Goal: Information Seeking & Learning: Learn about a topic

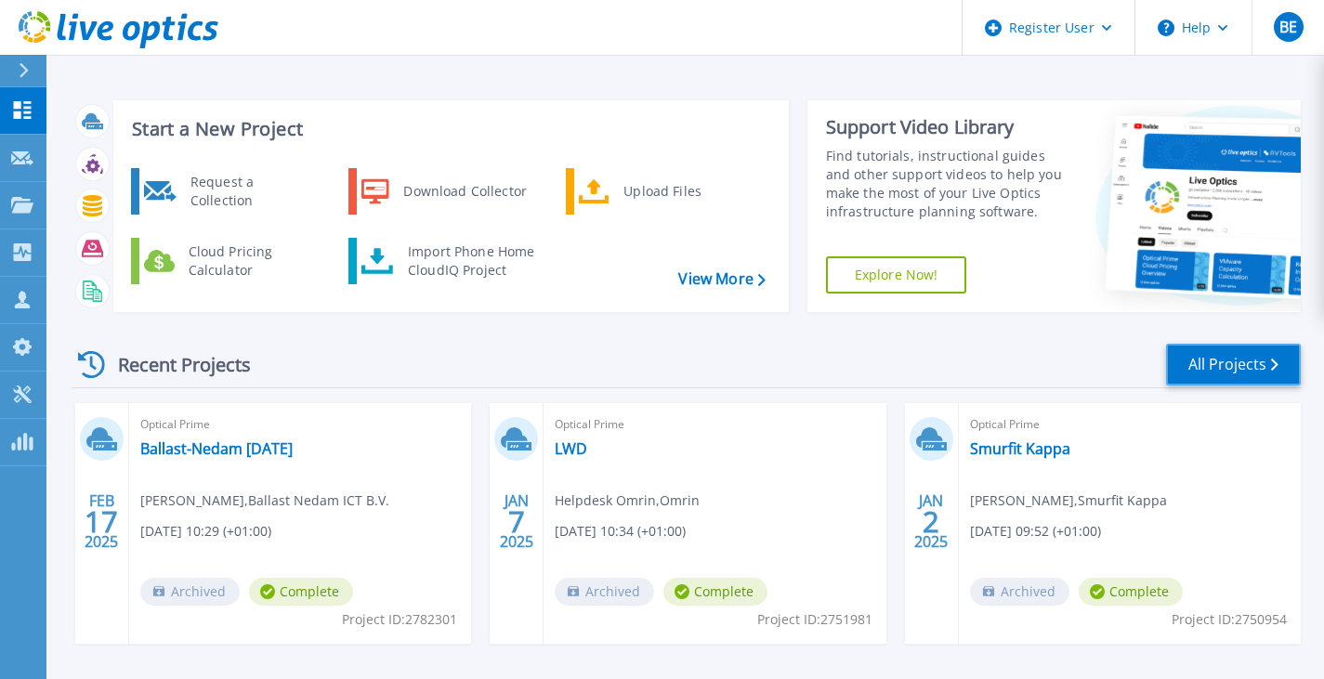
click at [1211, 363] on link "All Projects" at bounding box center [1233, 365] width 135 height 42
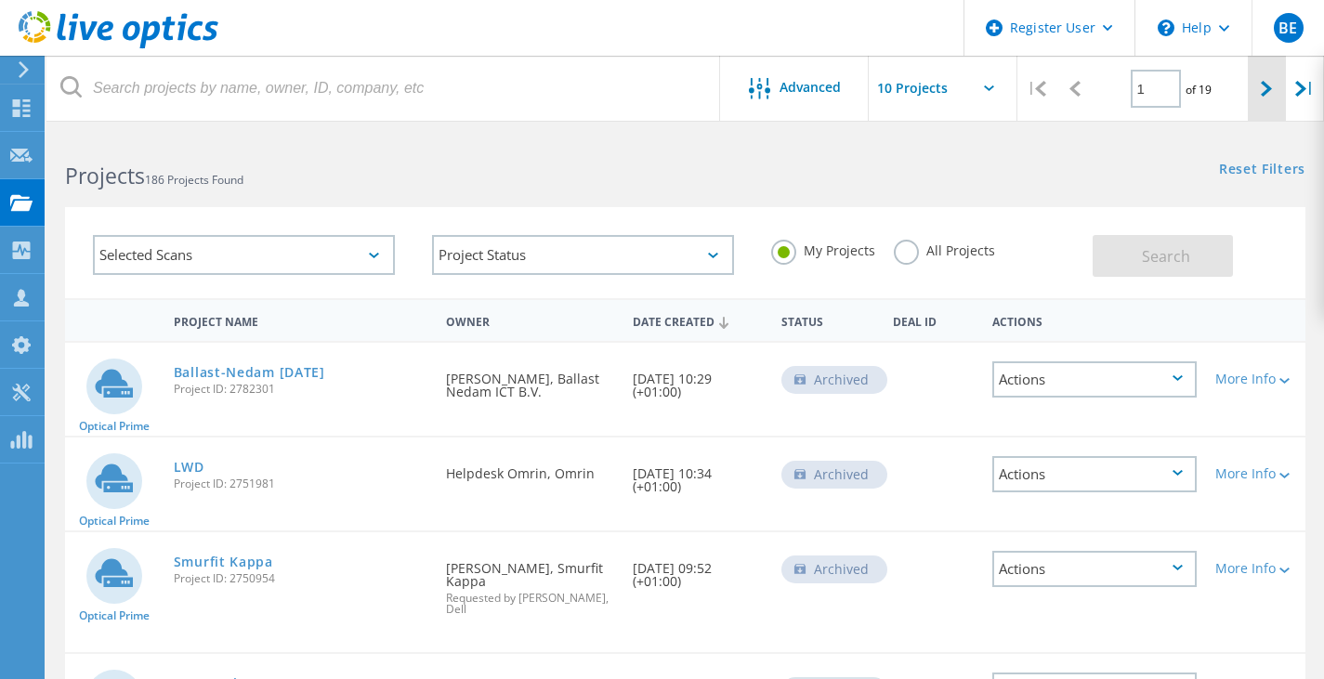
click at [1261, 88] on icon at bounding box center [1265, 89] width 11 height 16
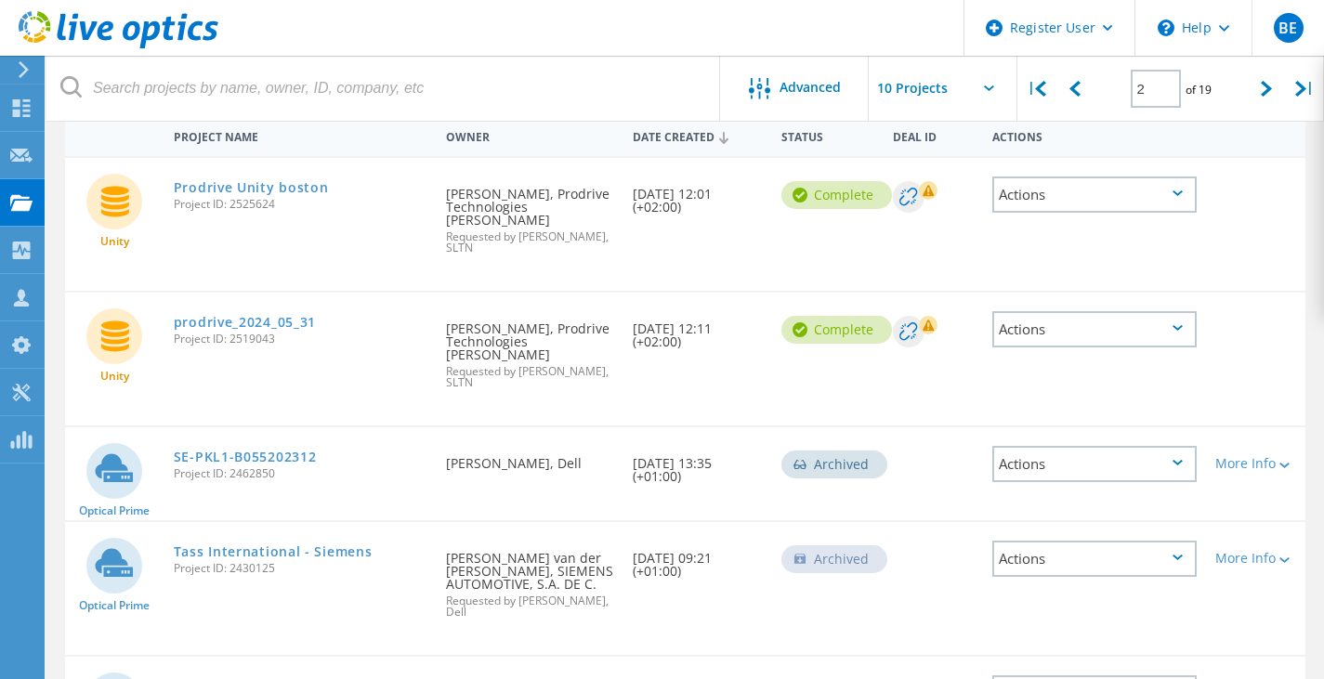
scroll to position [127, 0]
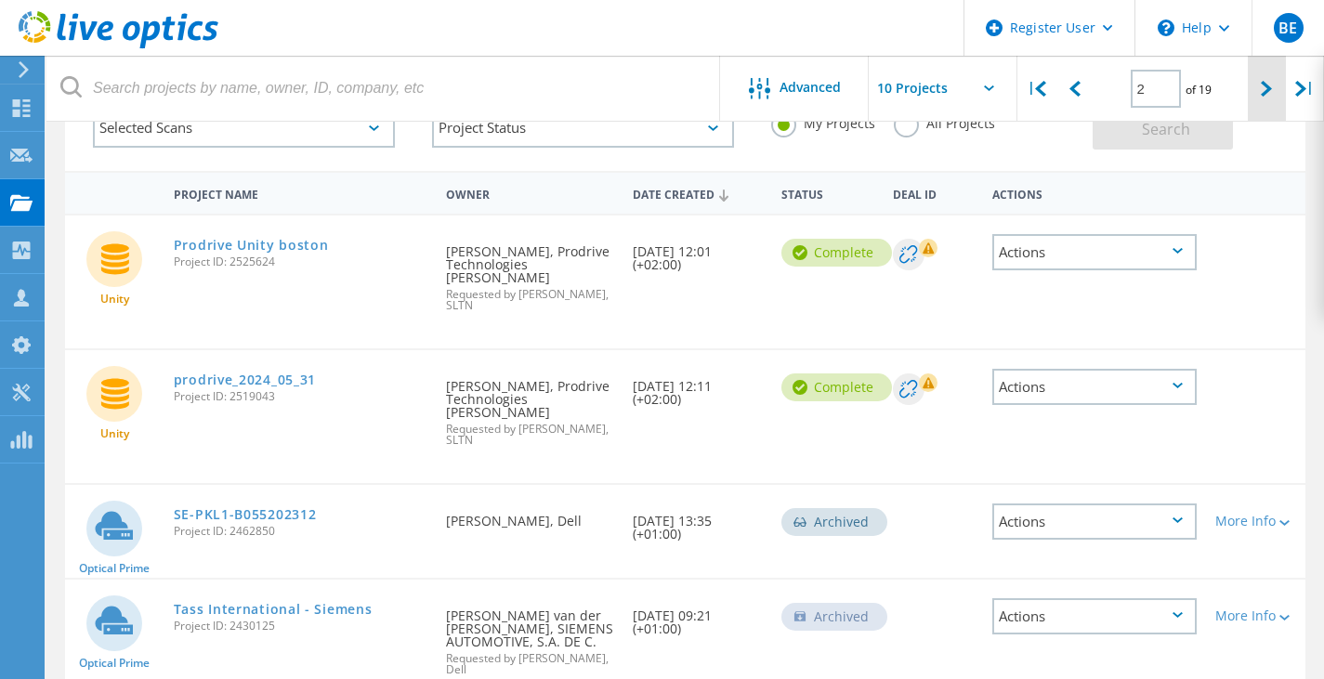
click at [1267, 91] on icon at bounding box center [1265, 89] width 11 height 16
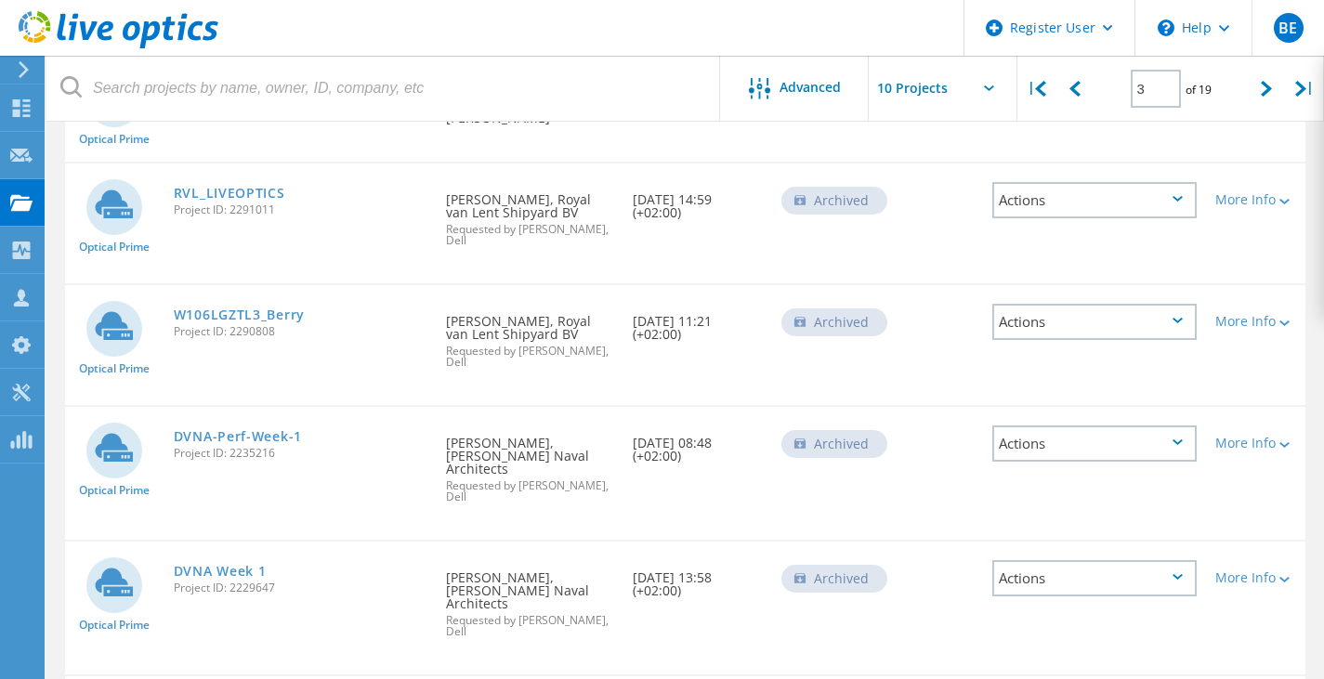
scroll to position [502, 0]
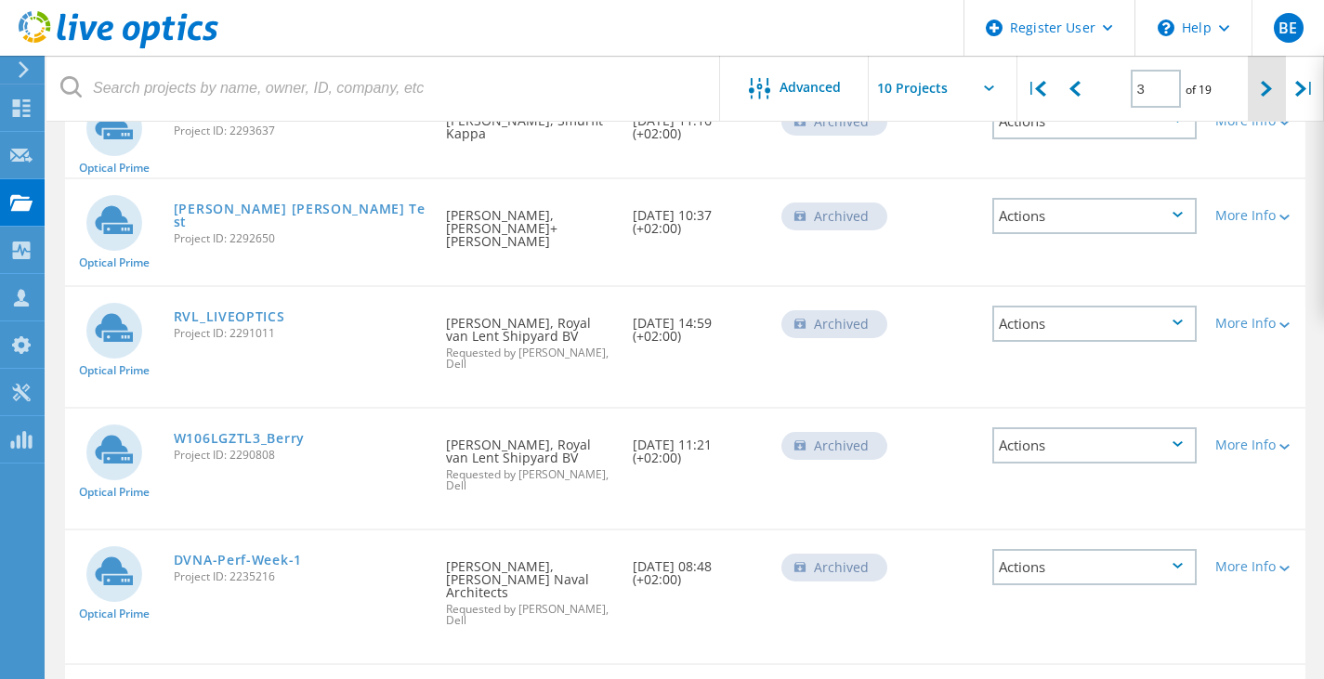
click at [1262, 87] on icon at bounding box center [1265, 89] width 11 height 16
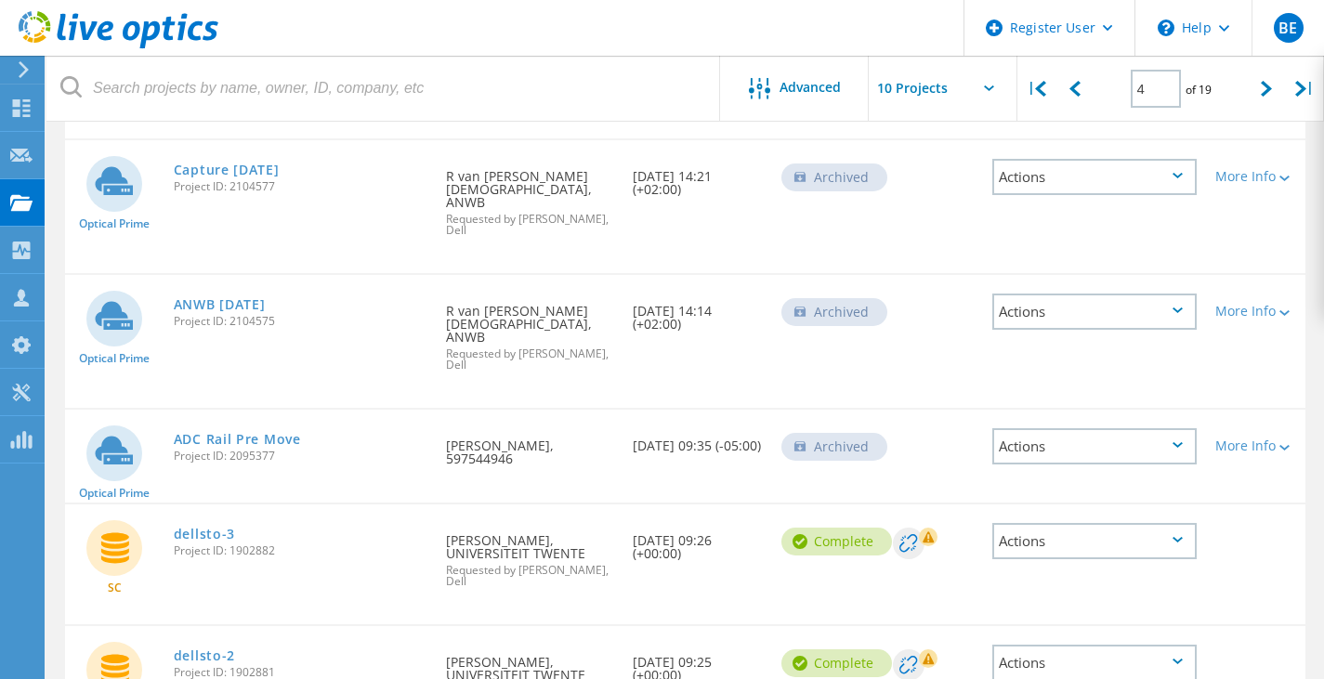
scroll to position [413, 0]
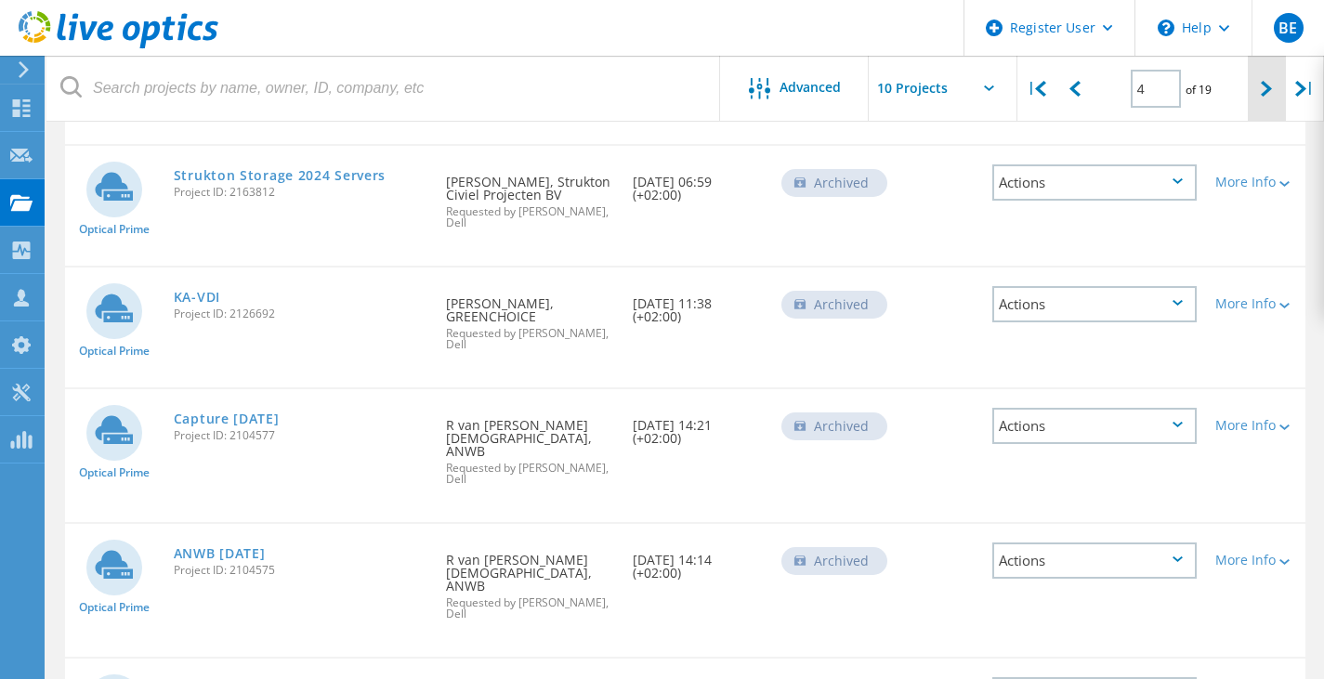
click at [1260, 93] on div at bounding box center [1266, 89] width 38 height 66
type input "5"
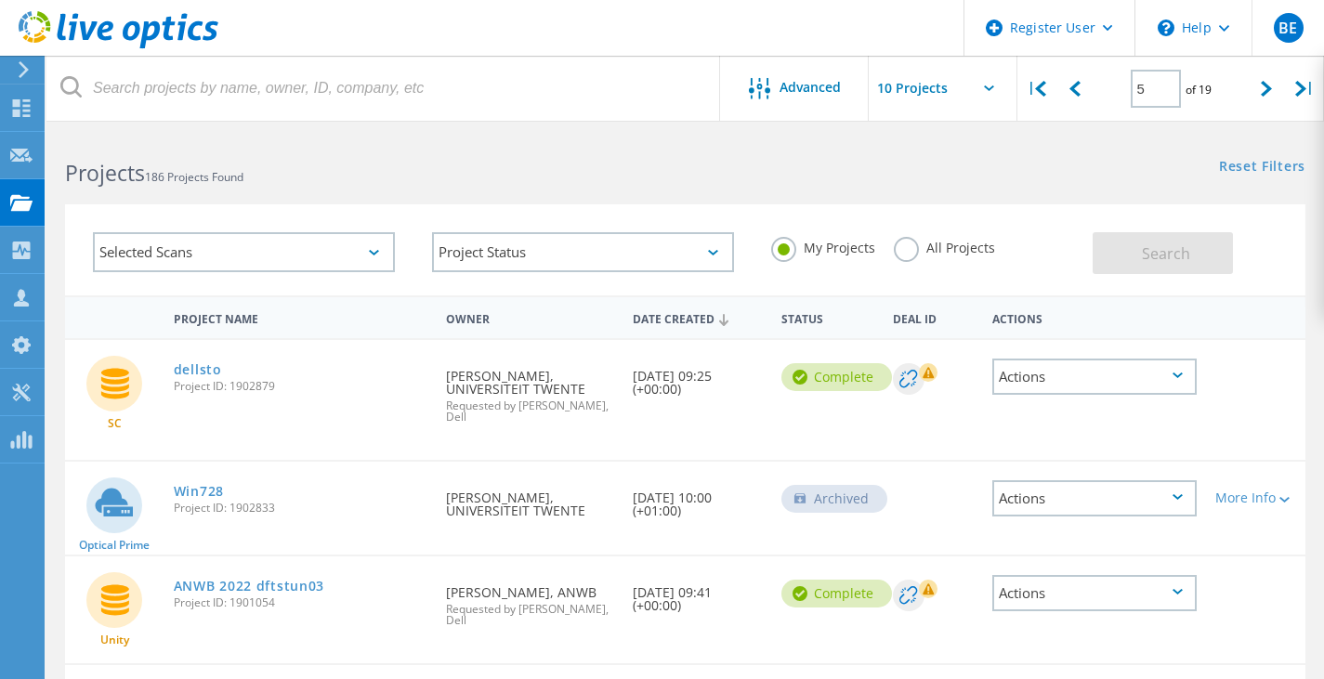
scroll to position [0, 0]
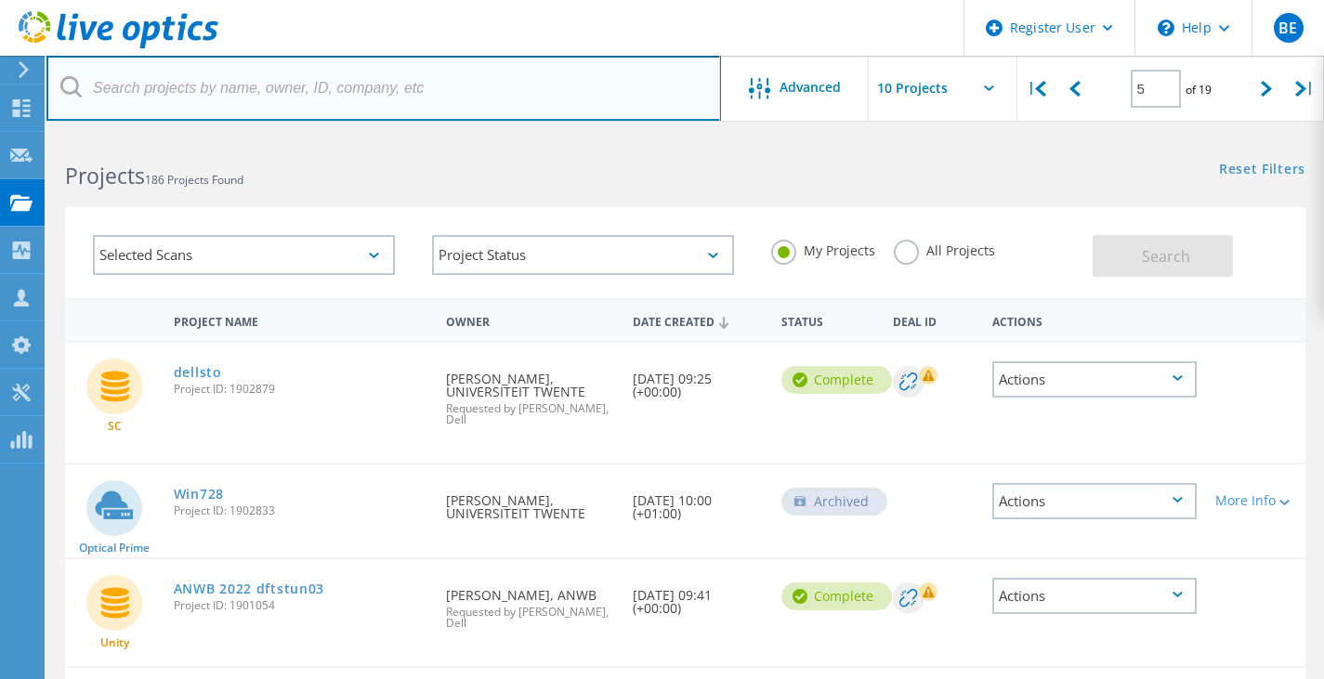
click at [305, 94] on input "text" at bounding box center [383, 88] width 674 height 65
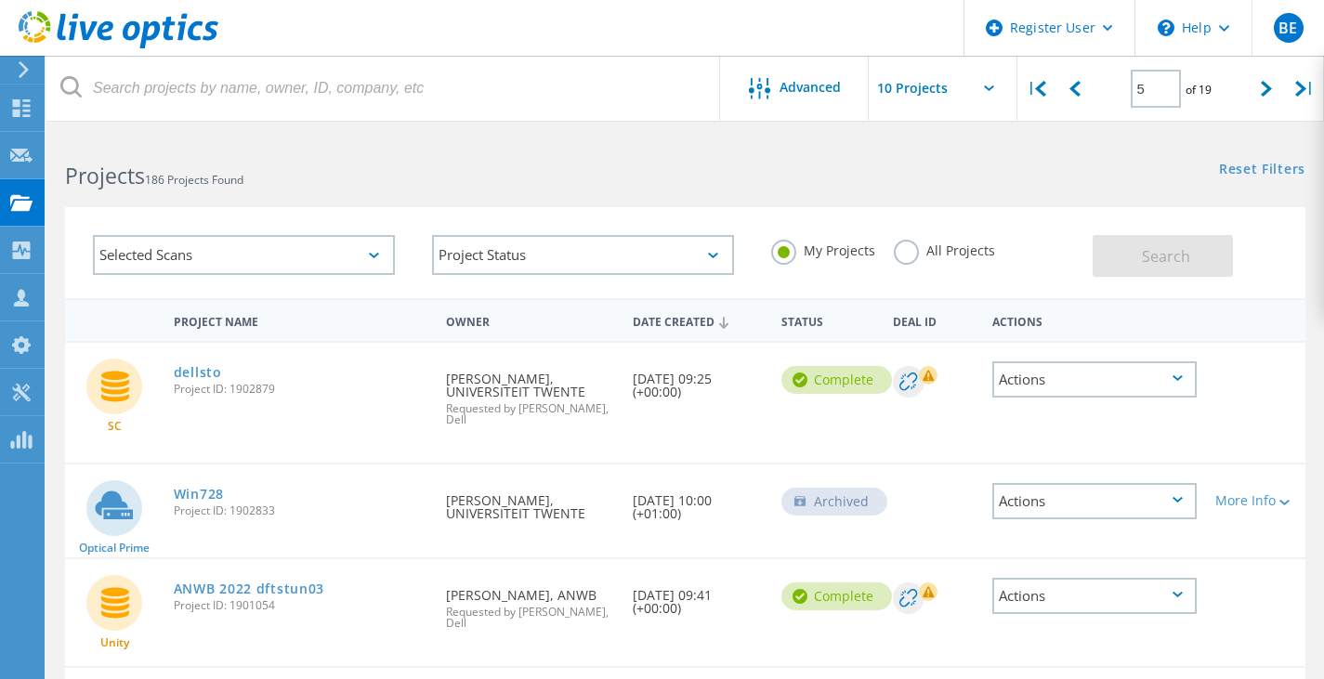
click at [905, 251] on label "All Projects" at bounding box center [944, 249] width 101 height 18
click at [0, 0] on input "All Projects" at bounding box center [0, 0] width 0 height 0
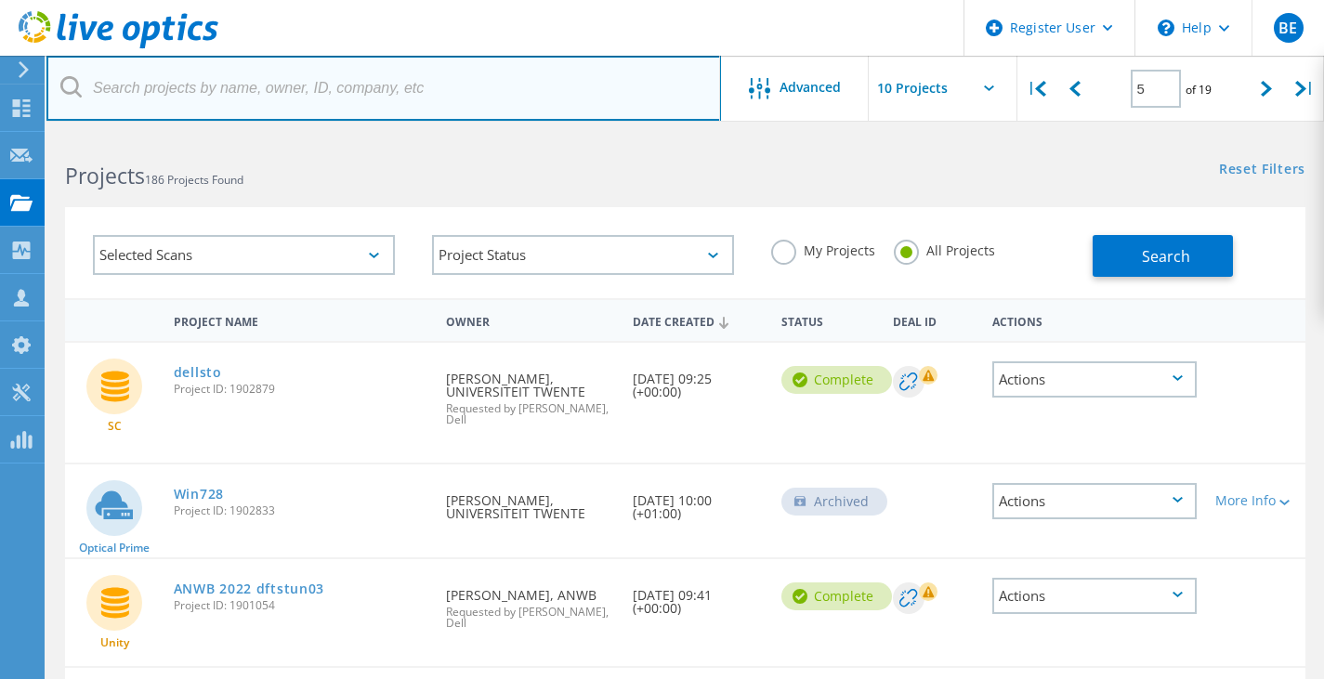
click at [502, 96] on input "text" at bounding box center [383, 88] width 674 height 65
type input "k&N"
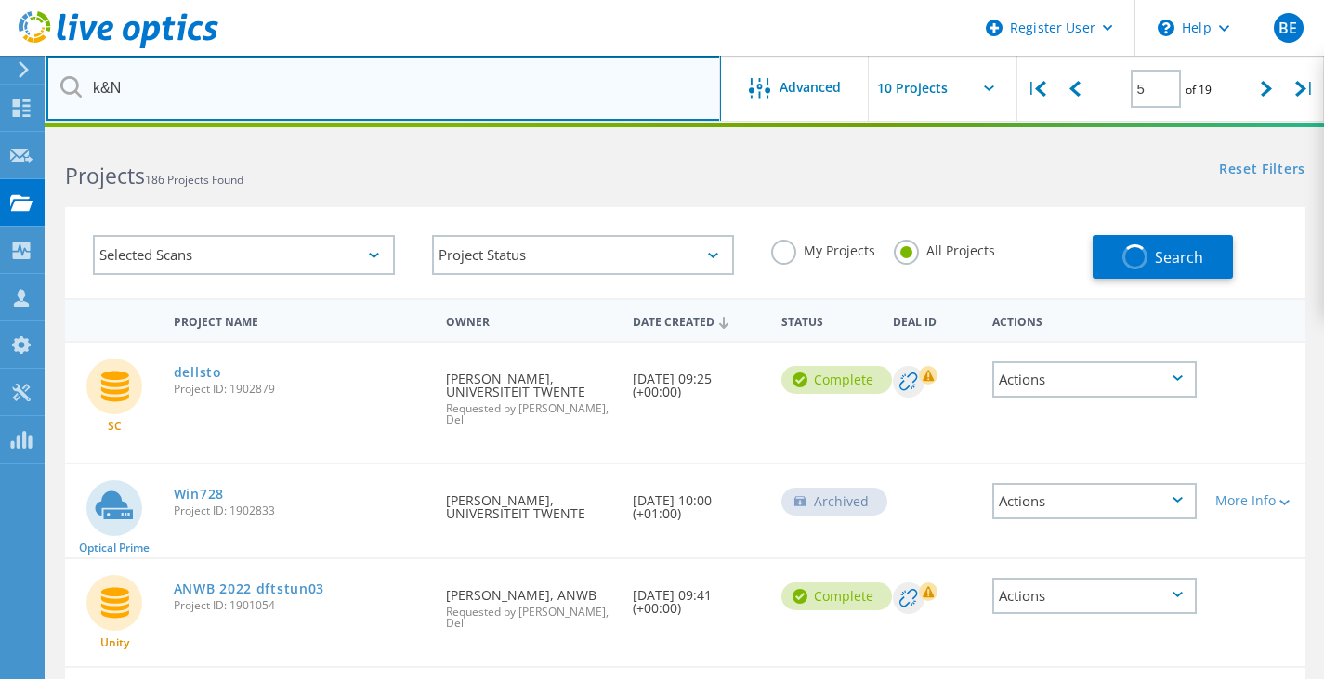
type input "1"
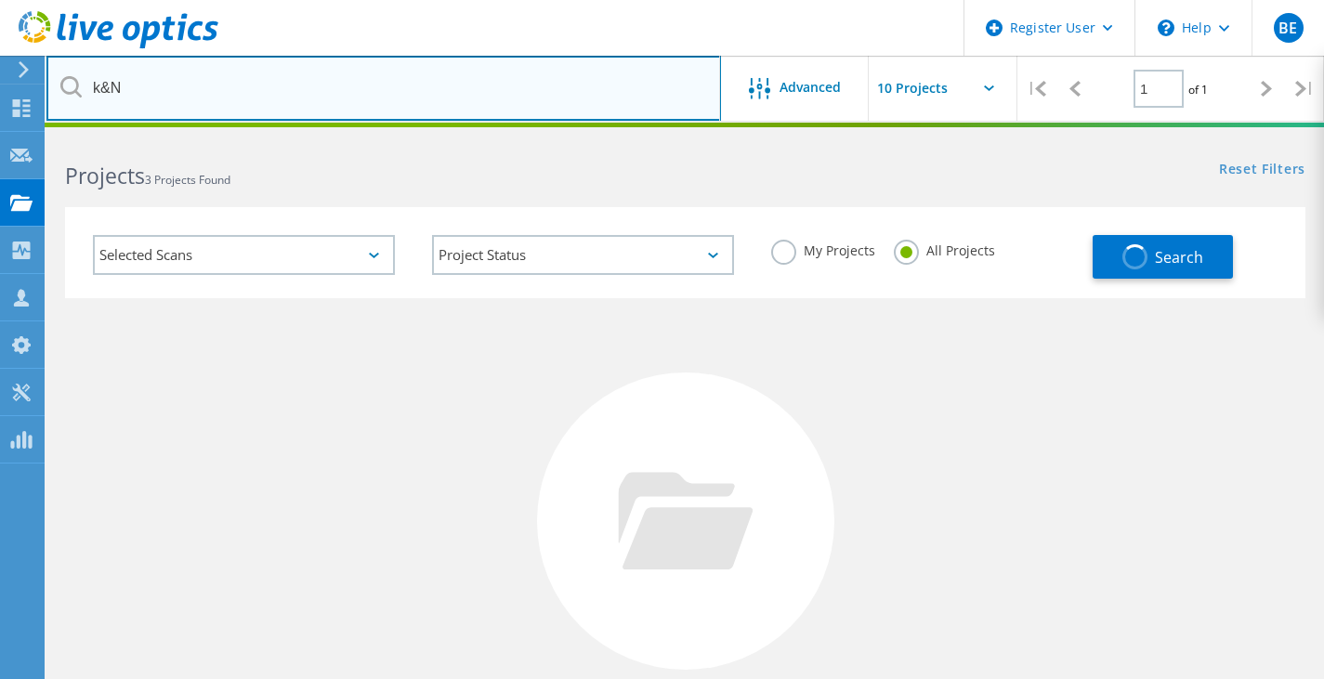
click at [273, 86] on input "k&N" at bounding box center [383, 88] width 674 height 65
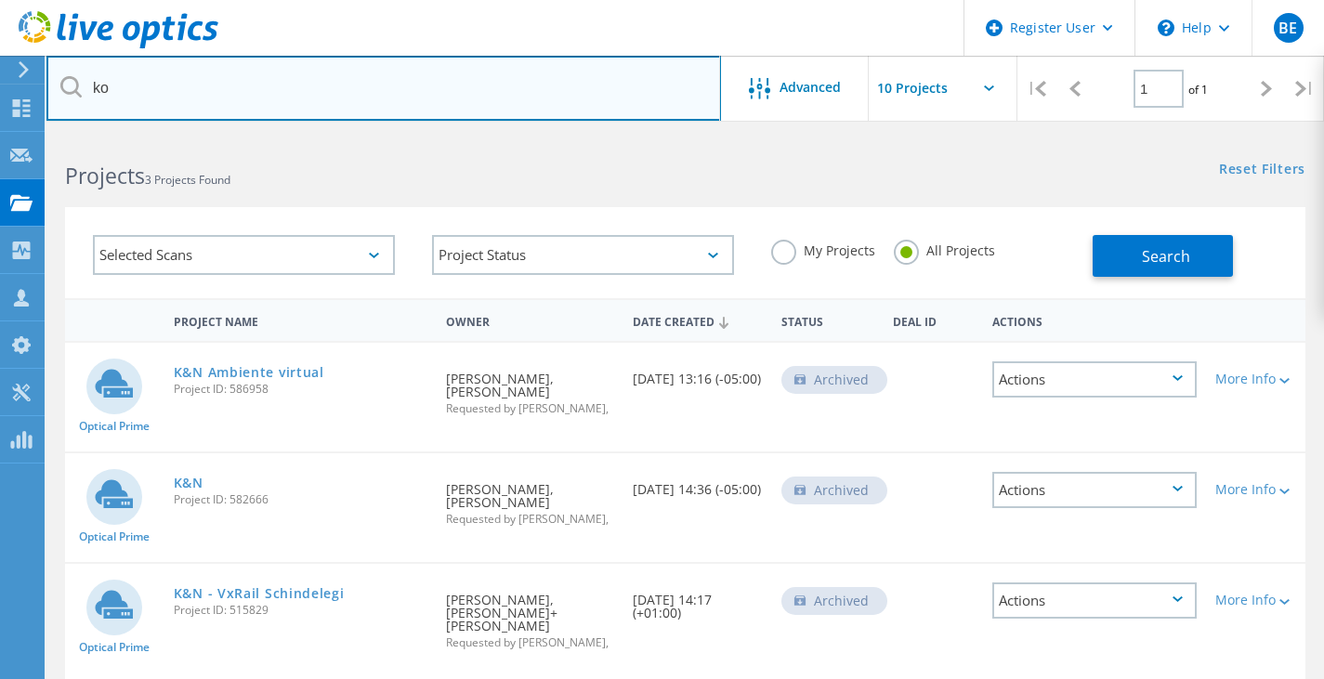
click at [371, 88] on input "ko" at bounding box center [383, 88] width 674 height 65
click at [372, 88] on input "ko" at bounding box center [383, 88] width 674 height 65
click at [303, 89] on input "ko" at bounding box center [383, 88] width 674 height 65
click at [411, 75] on input "ko" at bounding box center [383, 88] width 674 height 65
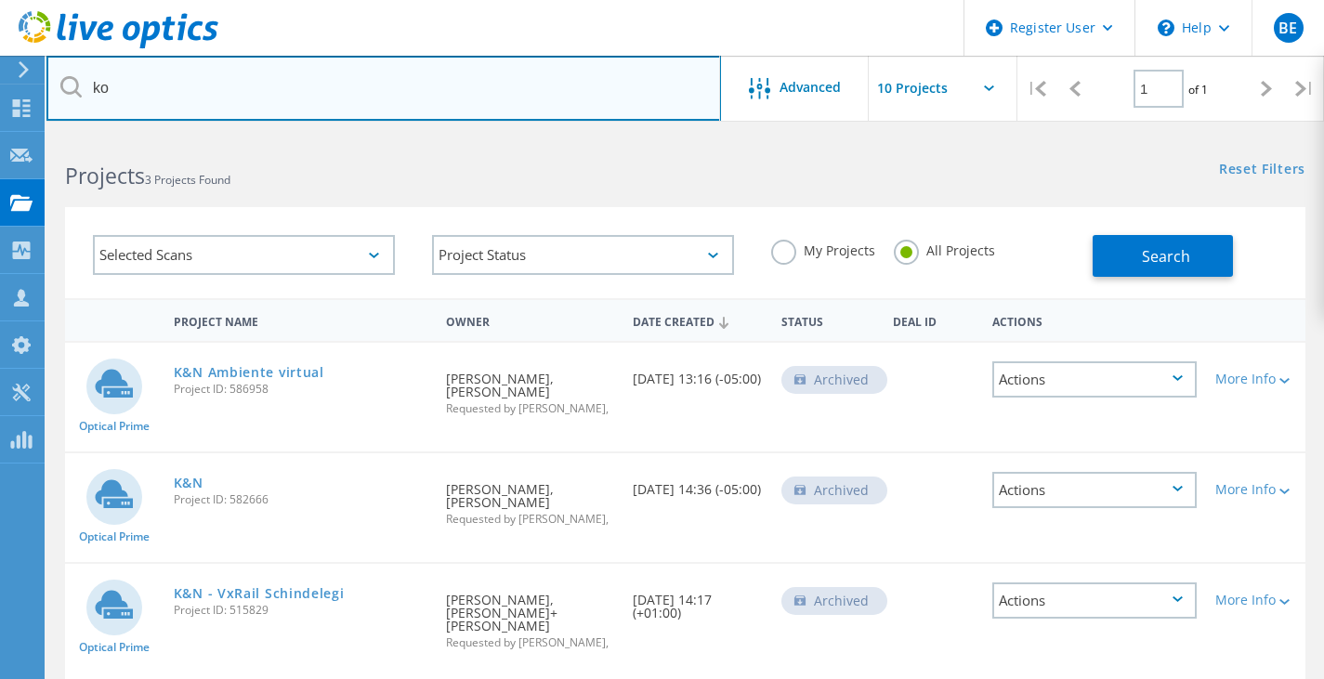
click at [411, 75] on input "ko" at bounding box center [383, 88] width 674 height 65
paste input "dennis.dejong@kuehne-nagel.com"
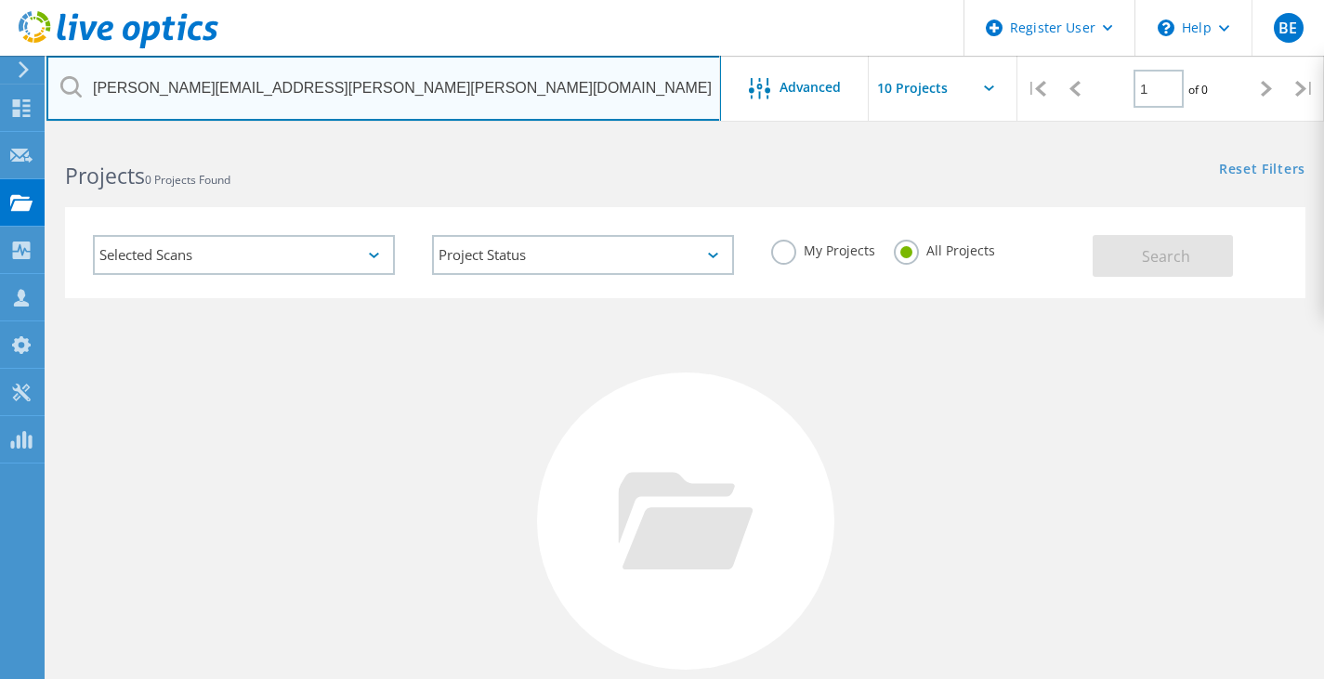
drag, startPoint x: 201, startPoint y: 88, endPoint x: 55, endPoint y: 98, distance: 146.1
click at [55, 98] on input "dennis.dejong@kuehne-nagel.com" at bounding box center [383, 88] width 674 height 65
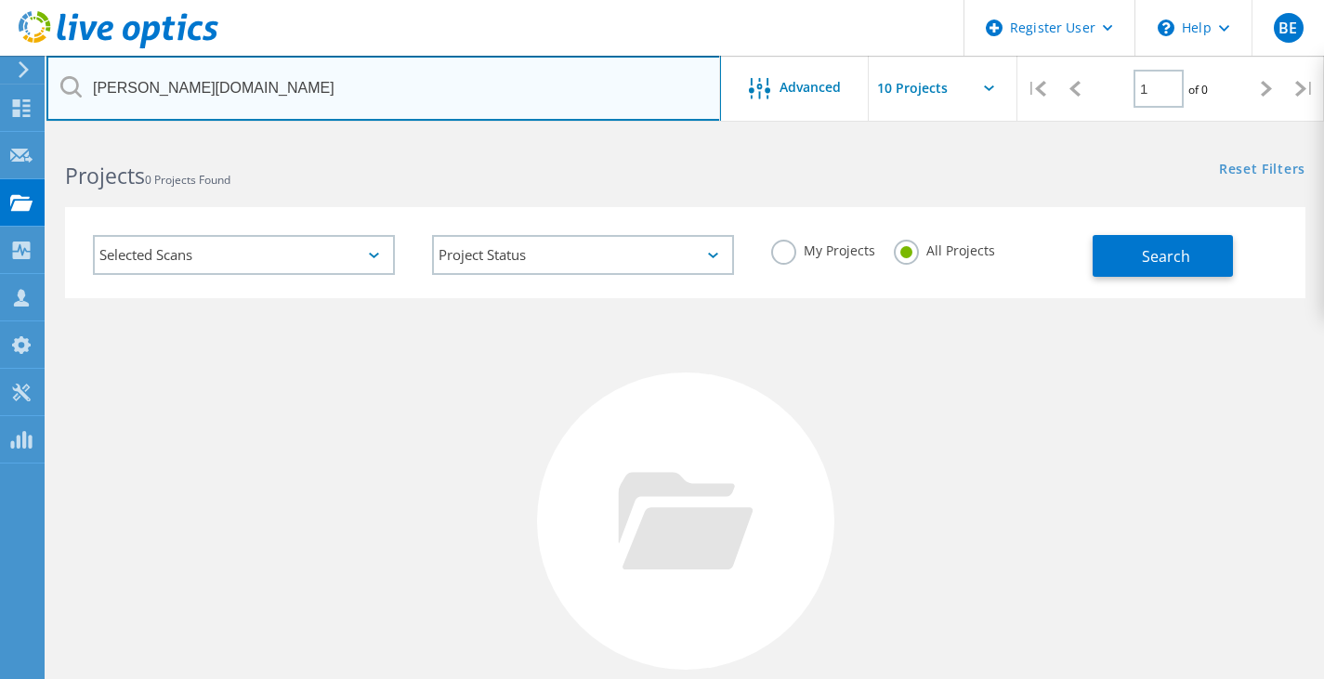
drag, startPoint x: 183, startPoint y: 90, endPoint x: 353, endPoint y: 88, distance: 170.0
click at [349, 88] on input "kuehne-nagel.com" at bounding box center [383, 88] width 674 height 65
type input "kuehne-nagel.com"
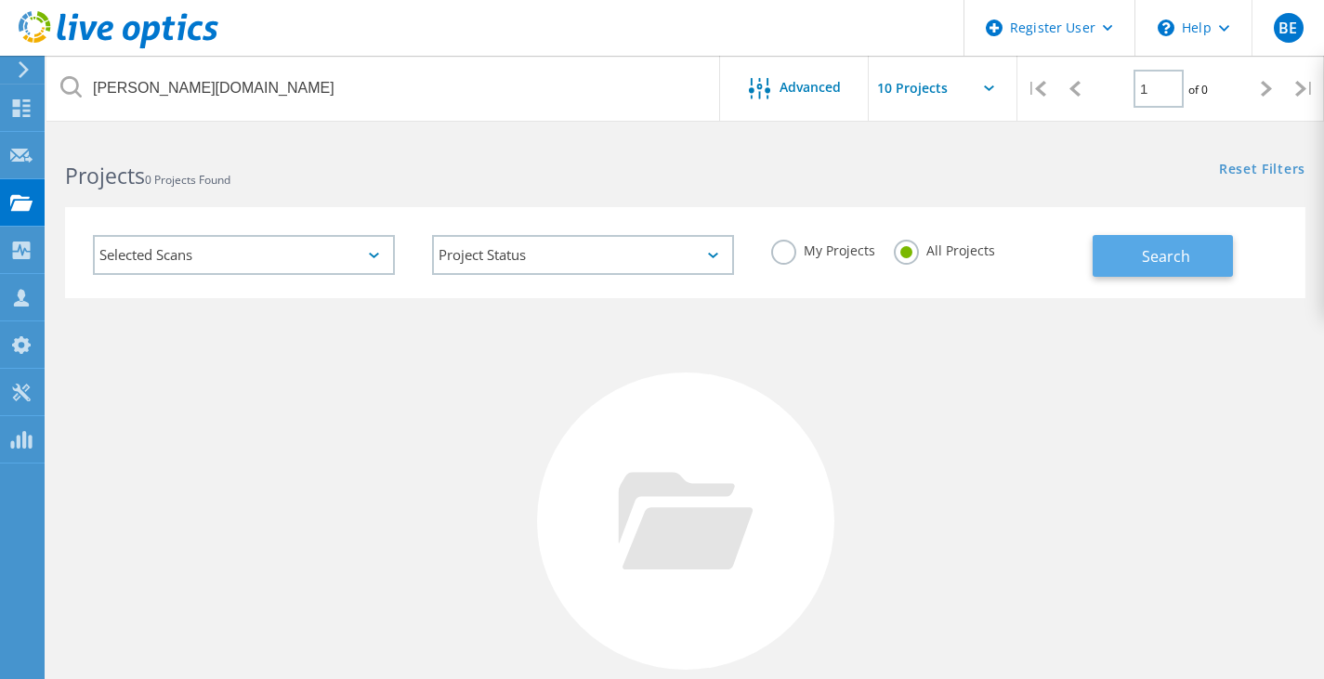
click at [1190, 259] on button "Search" at bounding box center [1162, 256] width 140 height 42
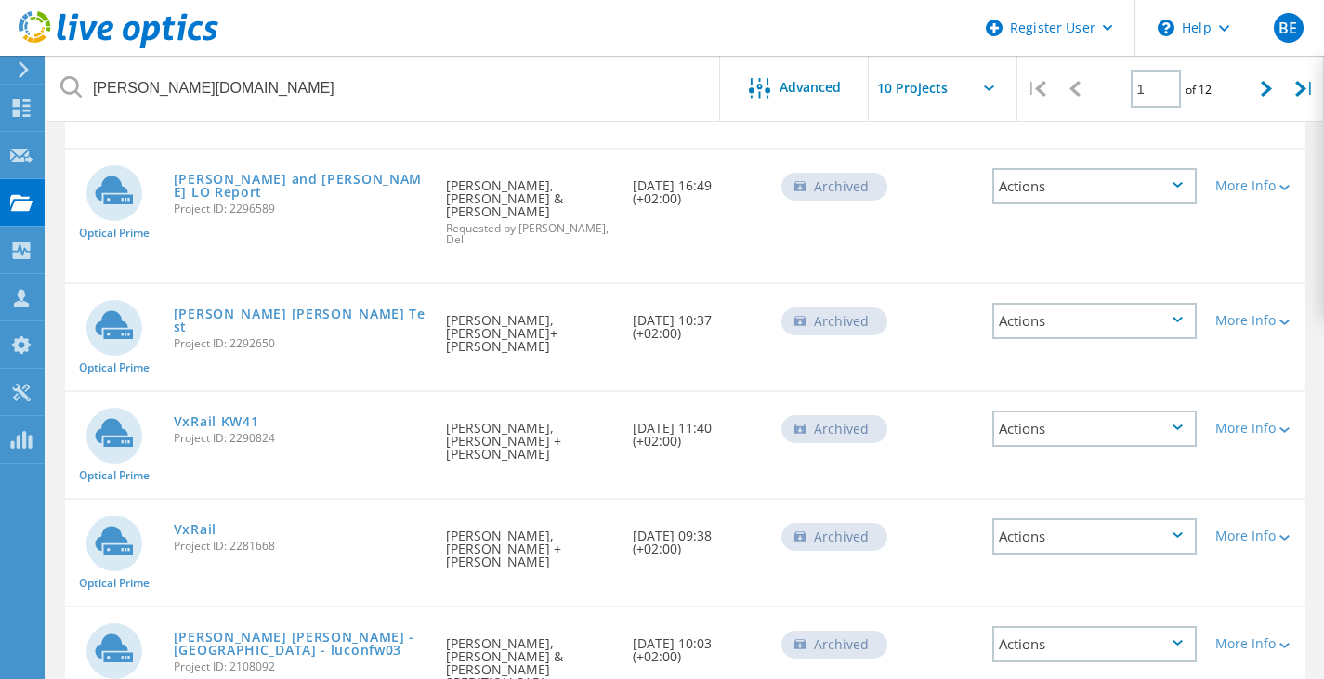
scroll to position [235, 0]
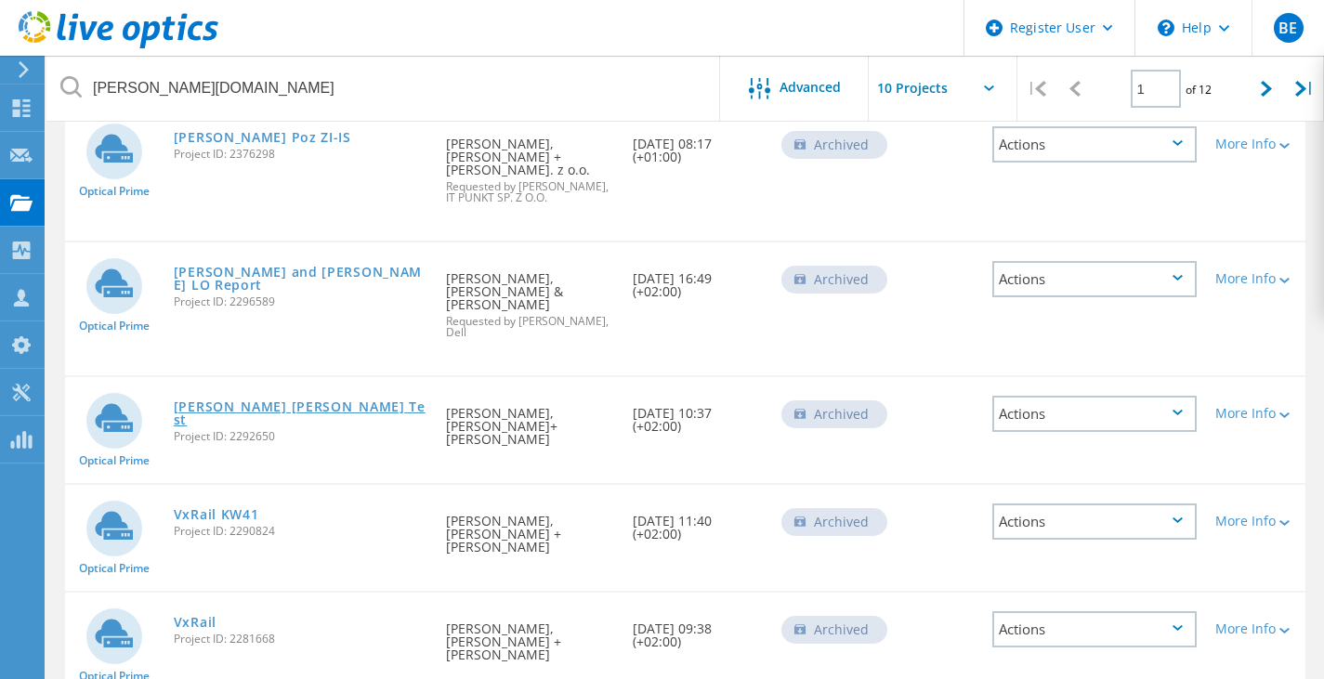
click at [212, 400] on link "[PERSON_NAME] [PERSON_NAME] Test" at bounding box center [301, 413] width 255 height 26
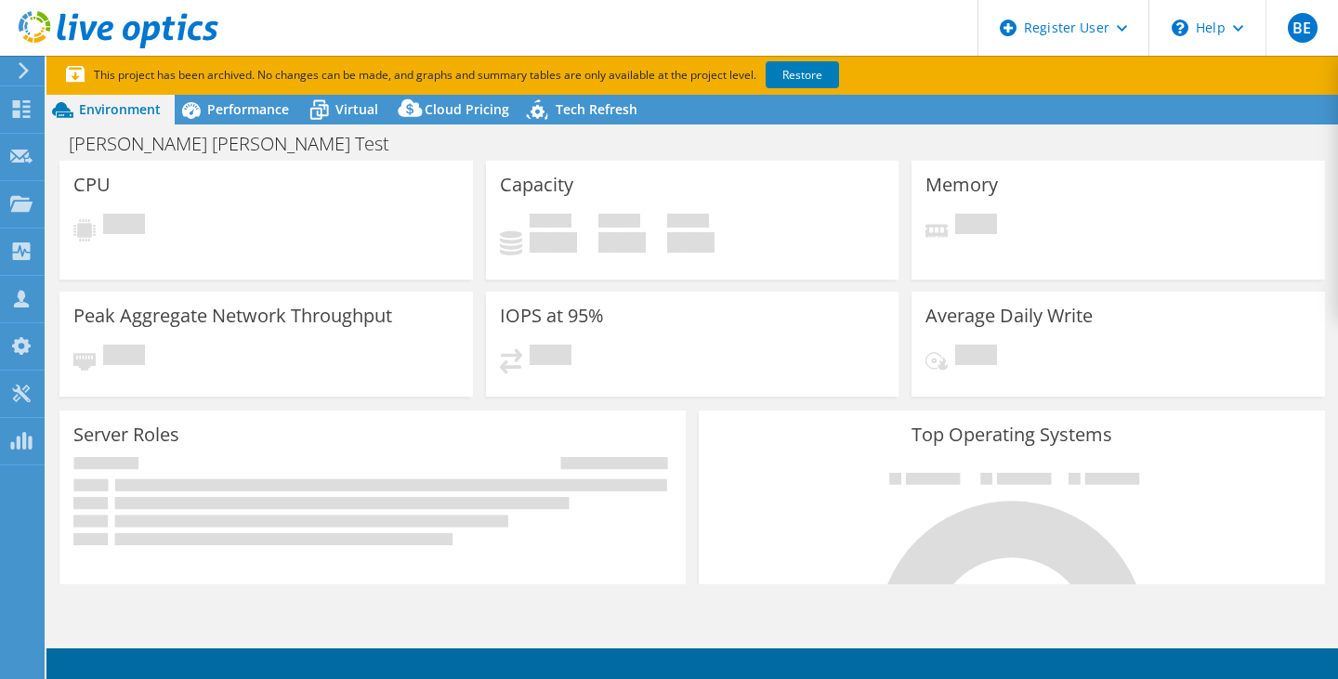
select select "EUFrankfurt"
select select "EUR"
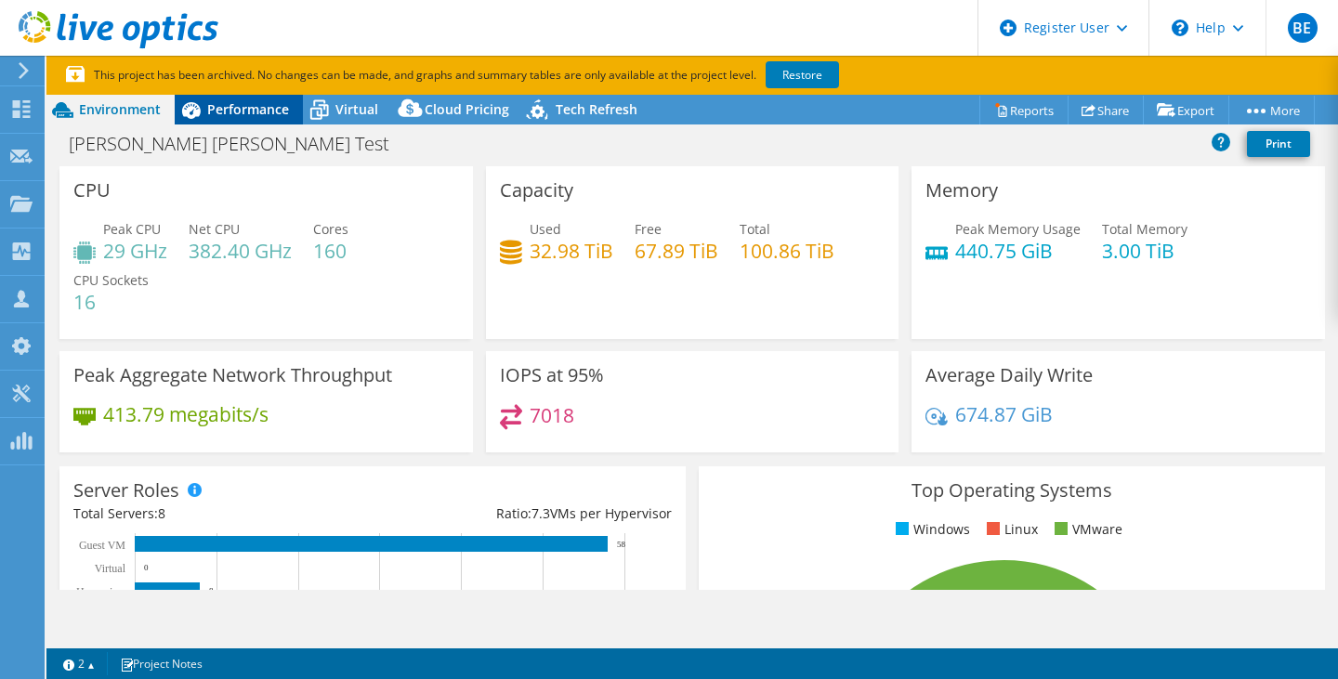
click at [243, 120] on div "Performance" at bounding box center [239, 110] width 128 height 30
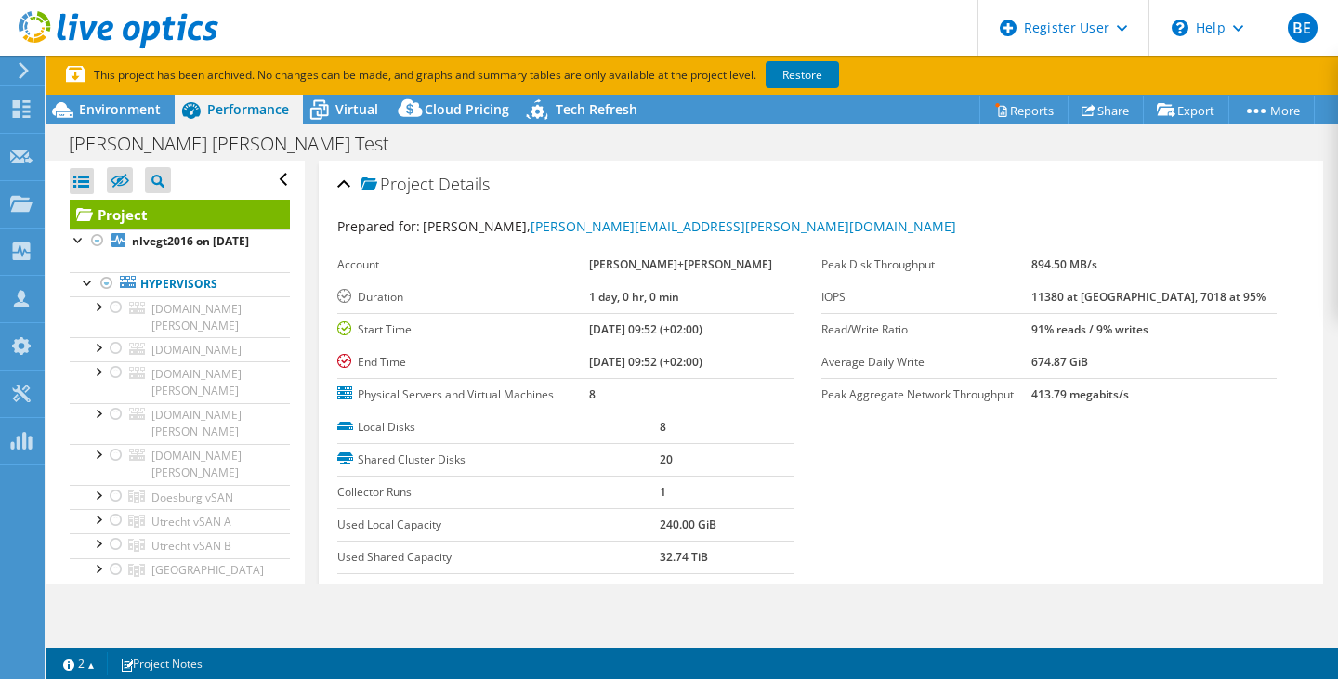
click at [801, 77] on link "Restore" at bounding box center [801, 74] width 73 height 27
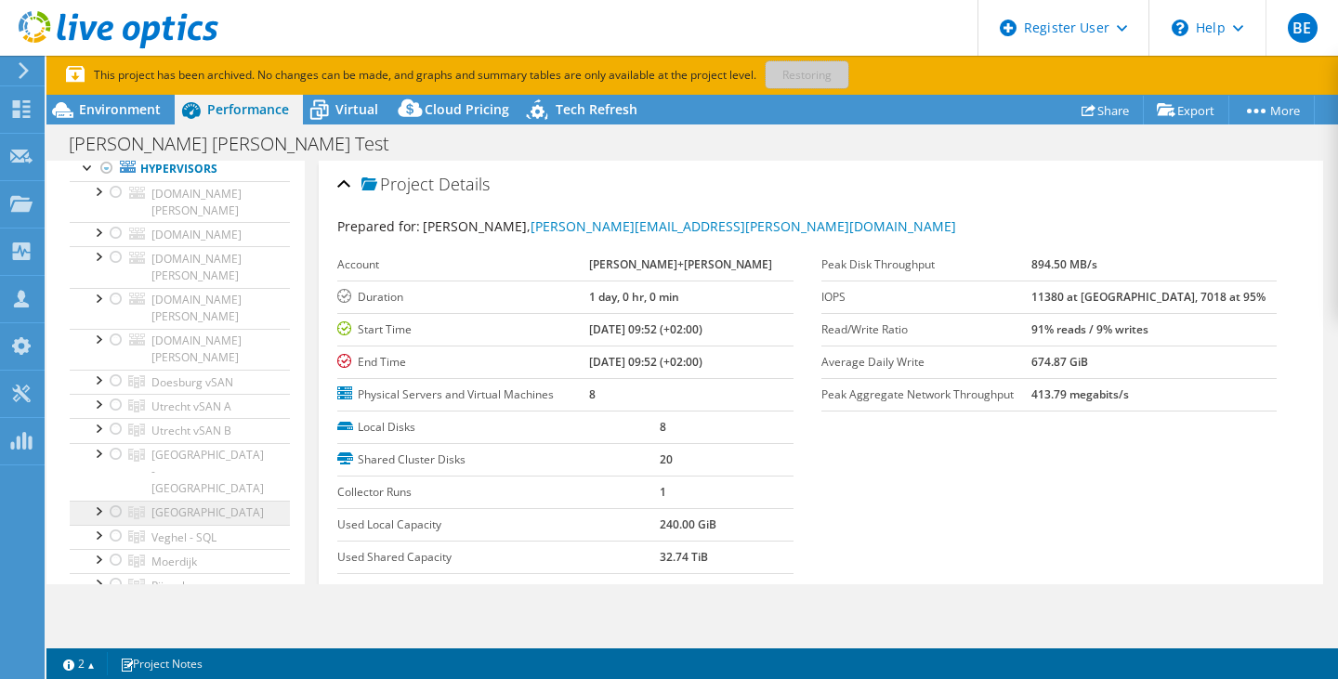
scroll to position [93, 0]
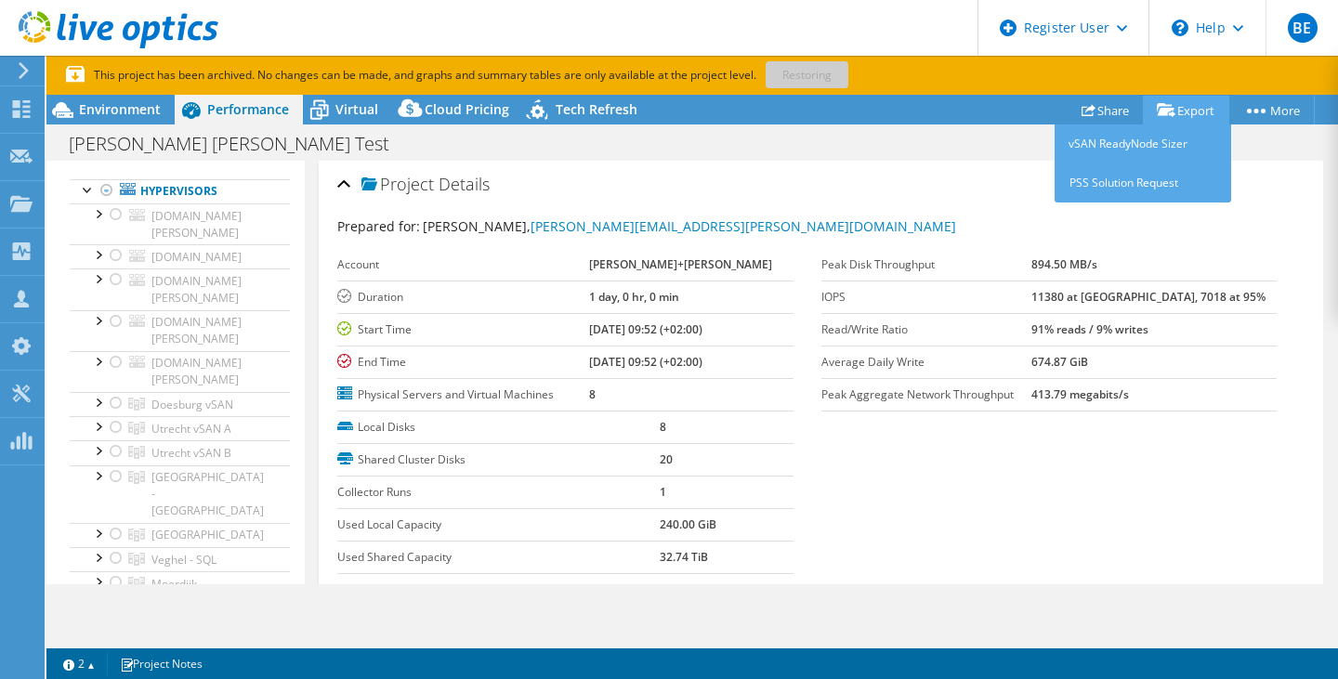
click at [1195, 104] on link "Export" at bounding box center [1185, 110] width 86 height 29
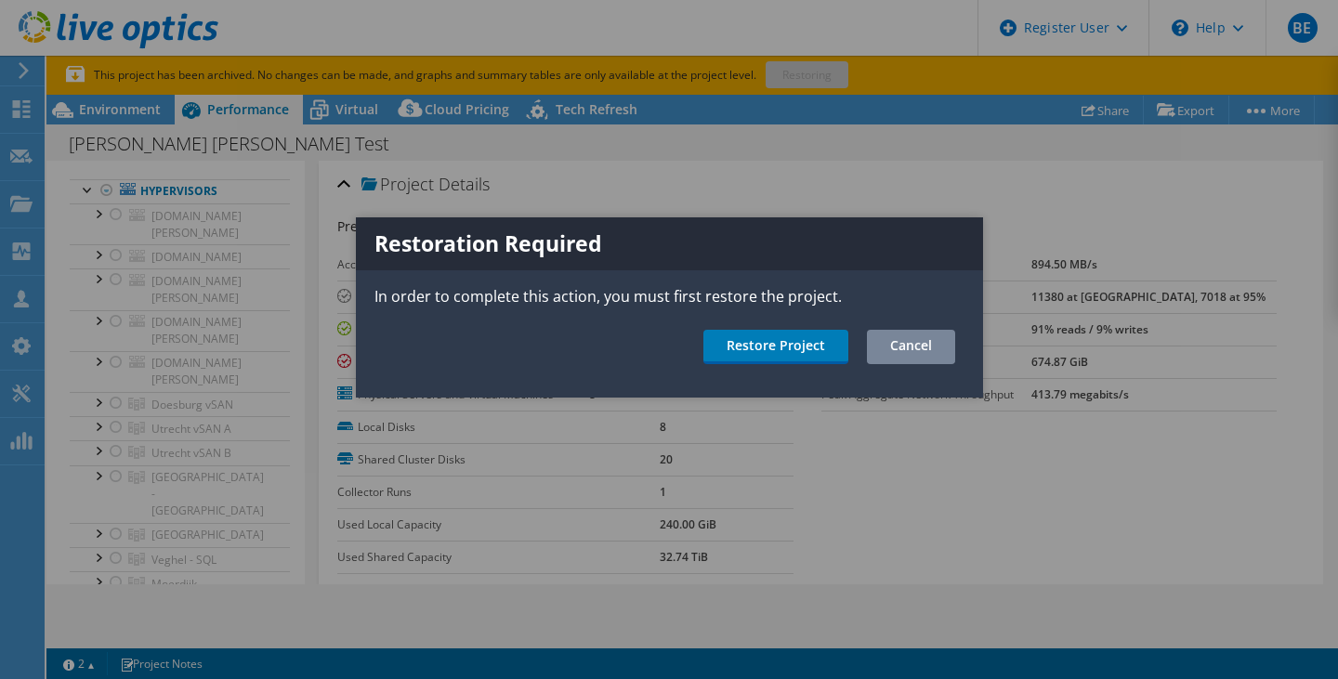
click at [927, 346] on link "Cancel" at bounding box center [911, 347] width 88 height 34
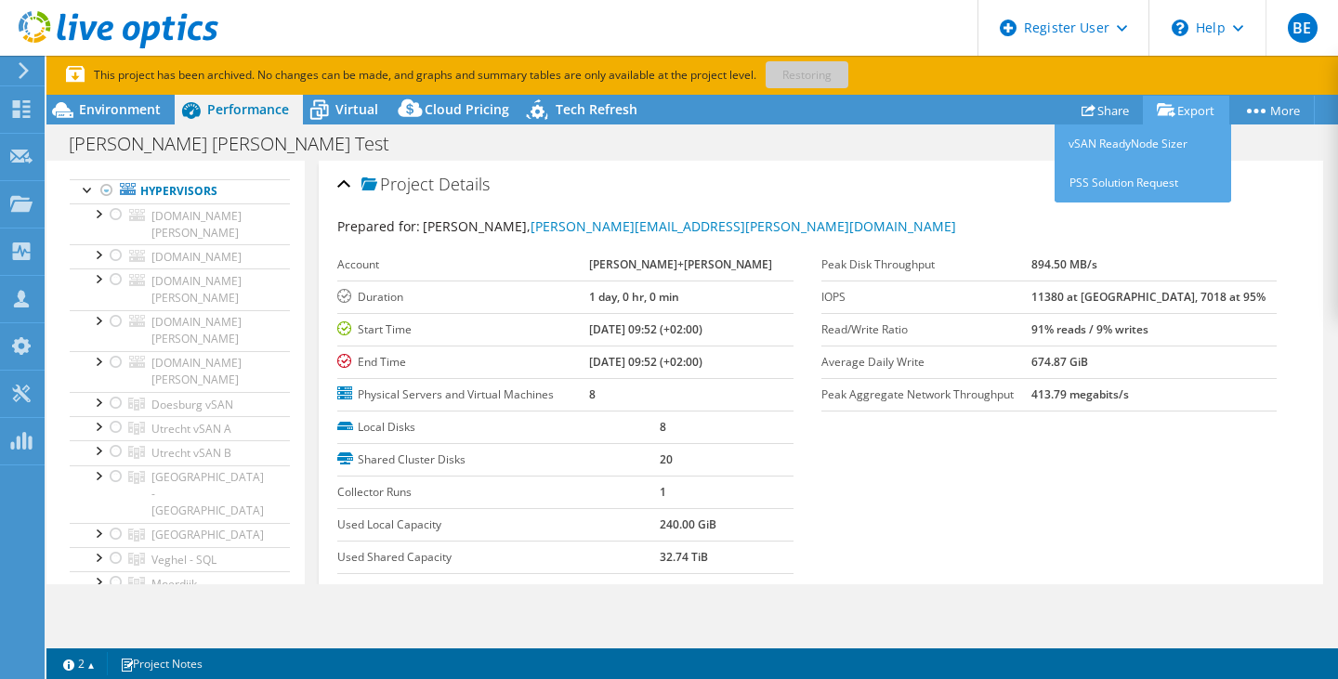
click at [1189, 112] on link "Export" at bounding box center [1185, 110] width 86 height 29
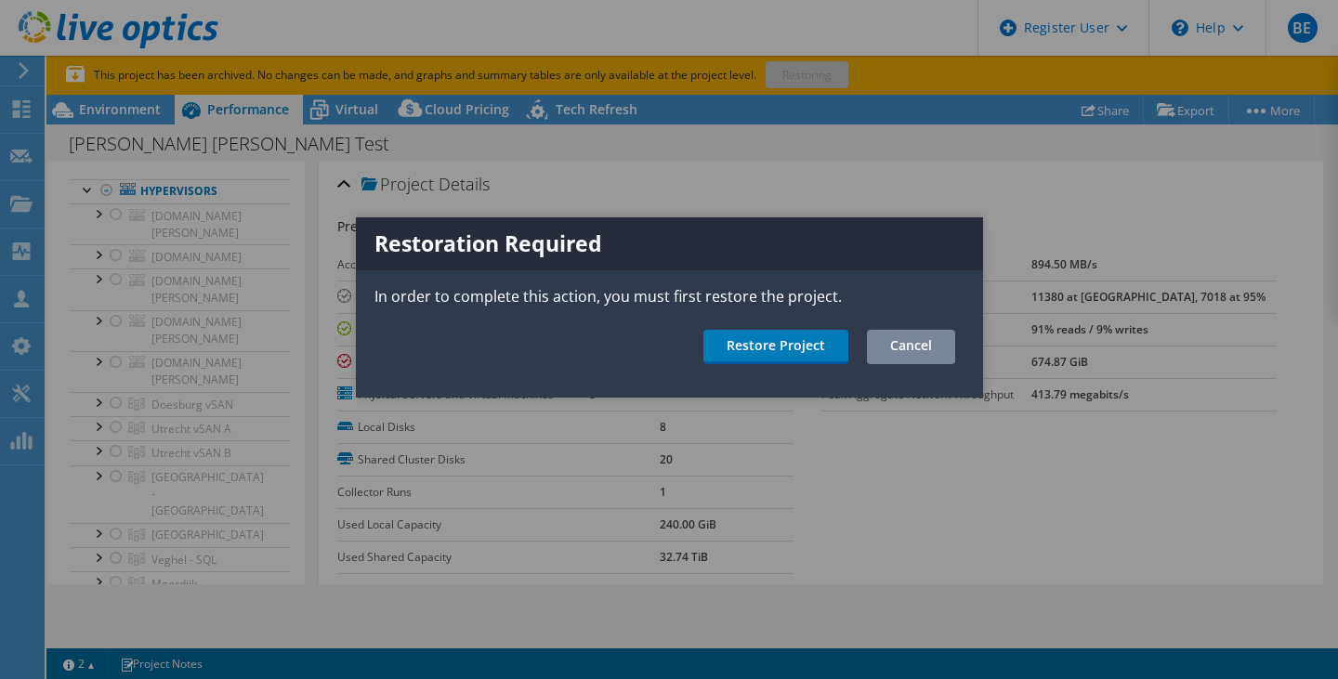
click at [932, 350] on link "Cancel" at bounding box center [911, 347] width 88 height 34
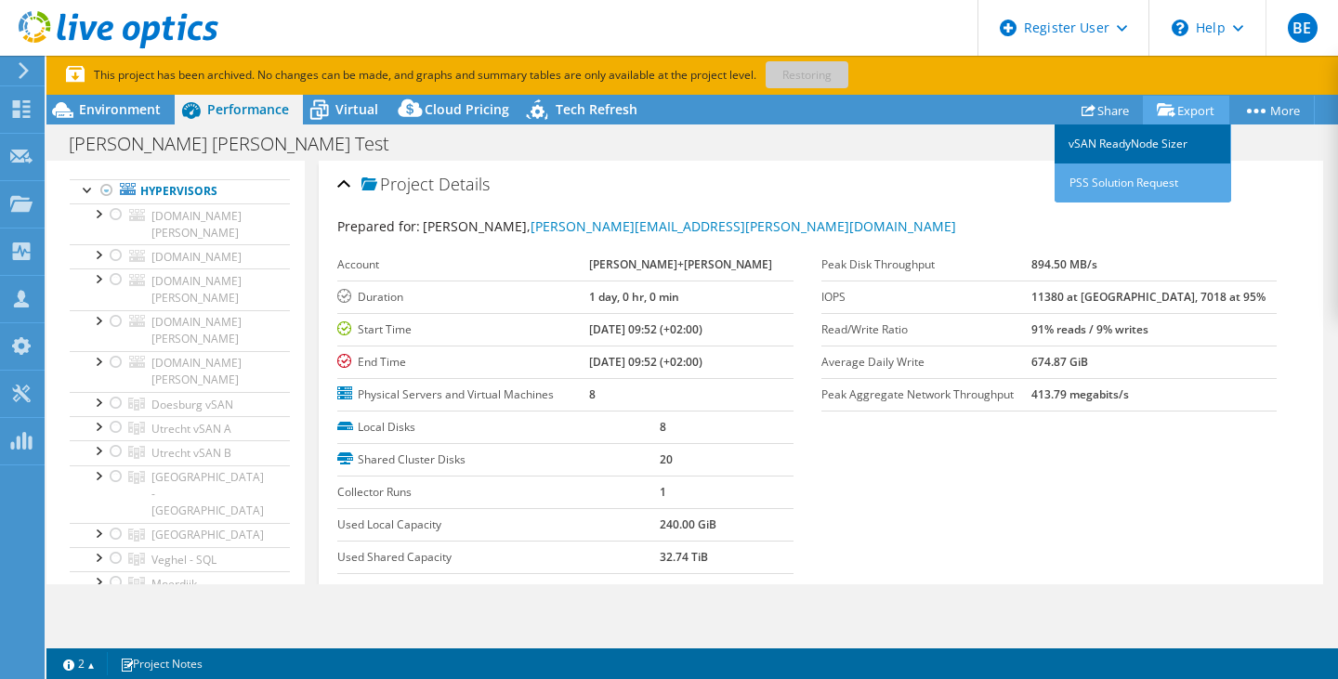
click at [1150, 138] on link "vSAN ReadyNode Sizer" at bounding box center [1142, 143] width 176 height 39
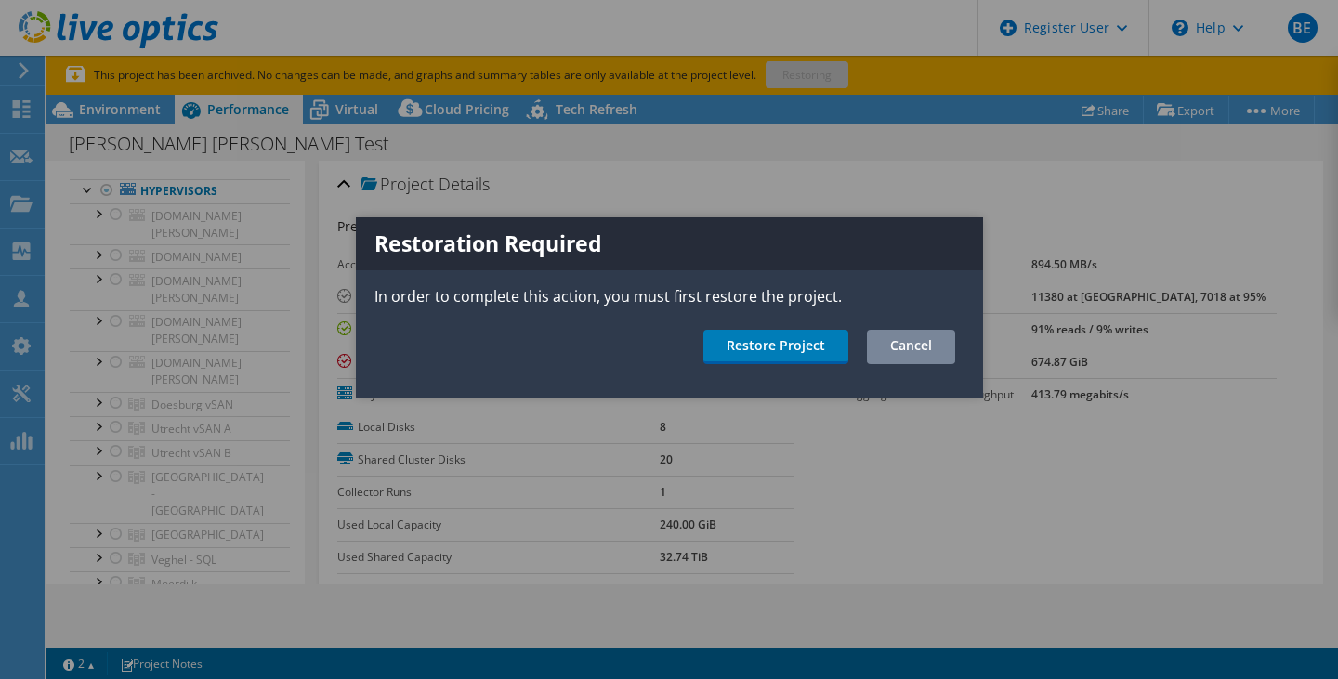
click at [915, 357] on link "Cancel" at bounding box center [911, 347] width 88 height 34
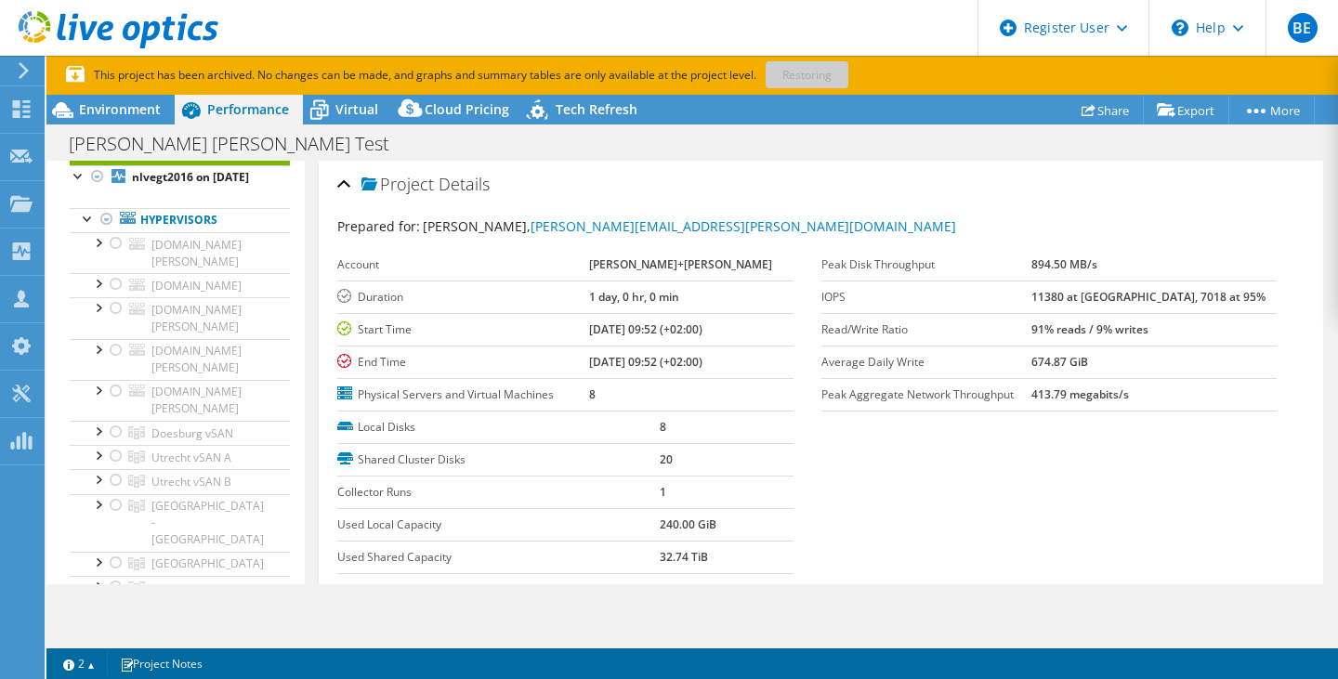
scroll to position [0, 0]
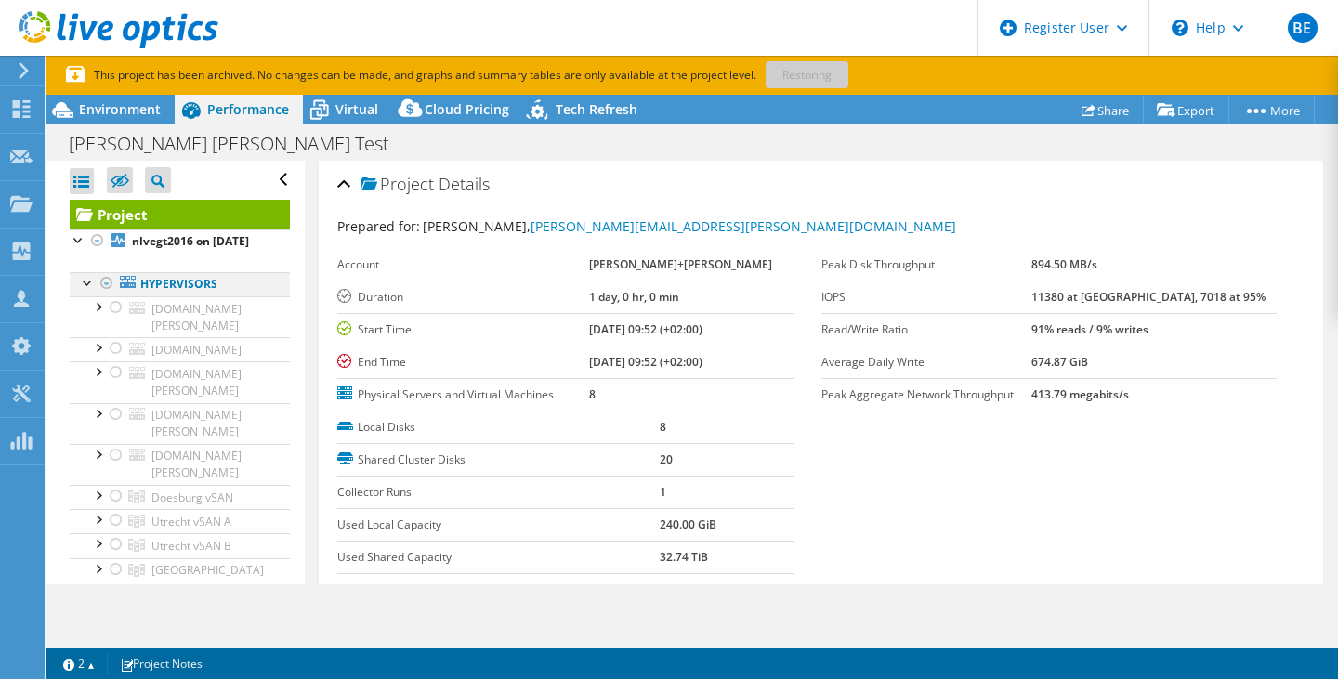
click at [104, 294] on div at bounding box center [107, 283] width 19 height 22
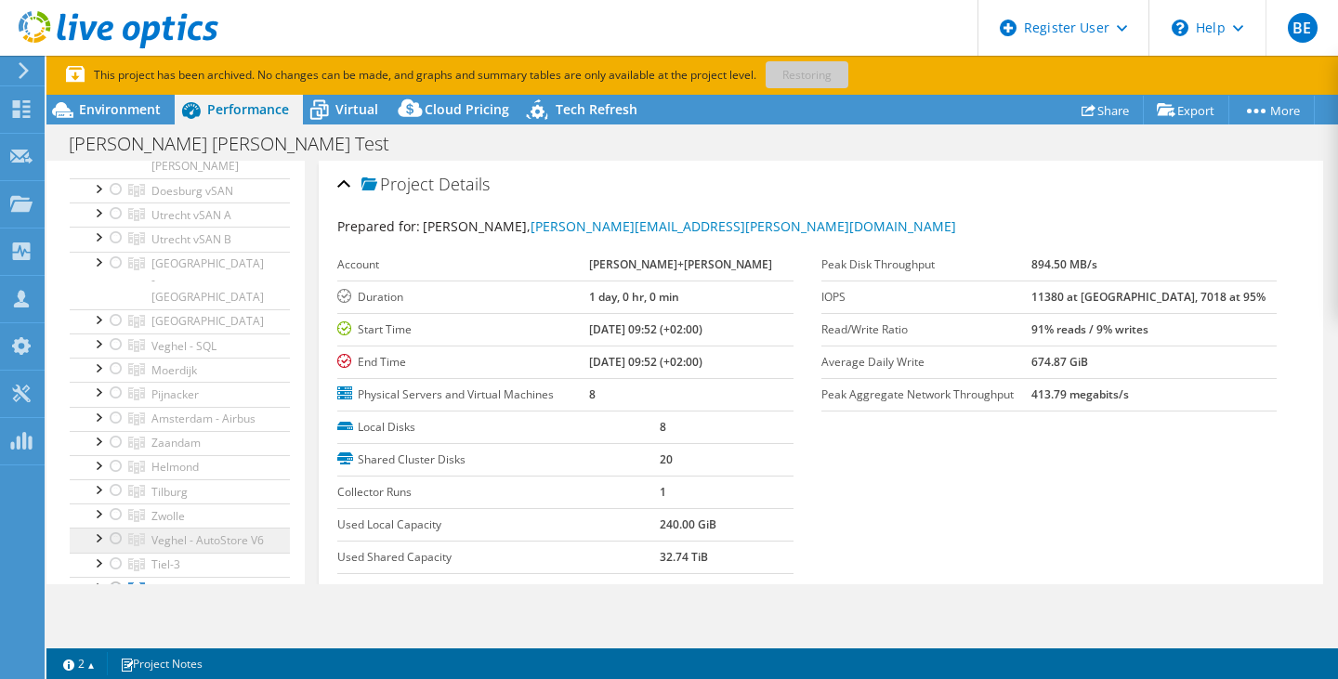
scroll to position [372, 0]
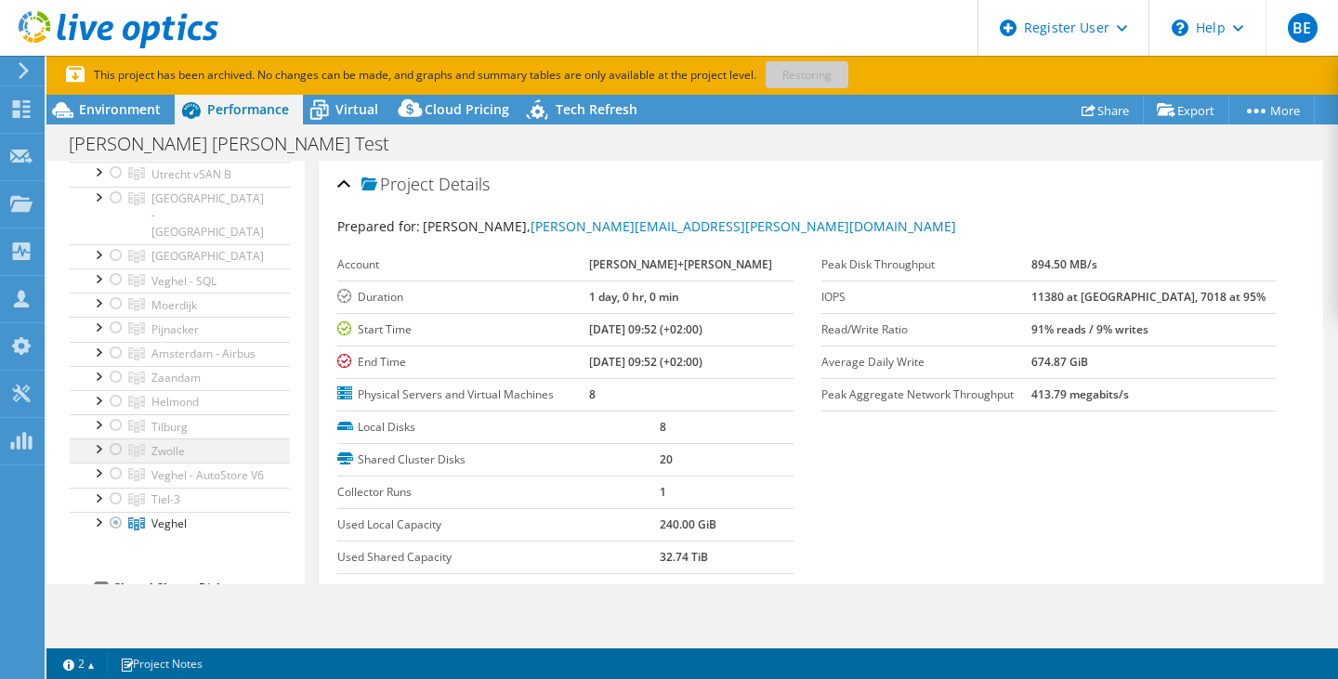
click at [92, 438] on div at bounding box center [97, 447] width 19 height 19
click at [170, 443] on span "Zwolle" at bounding box center [167, 451] width 33 height 16
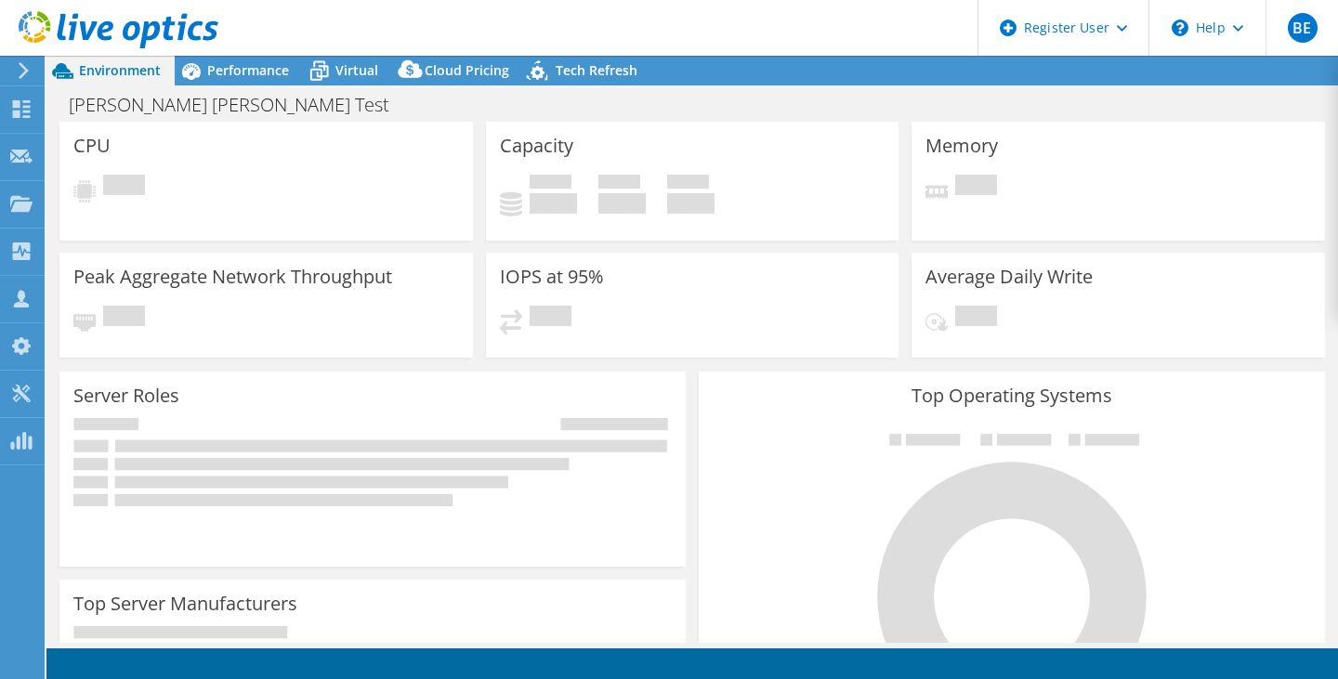
select select "EUFrankfurt"
select select "EUR"
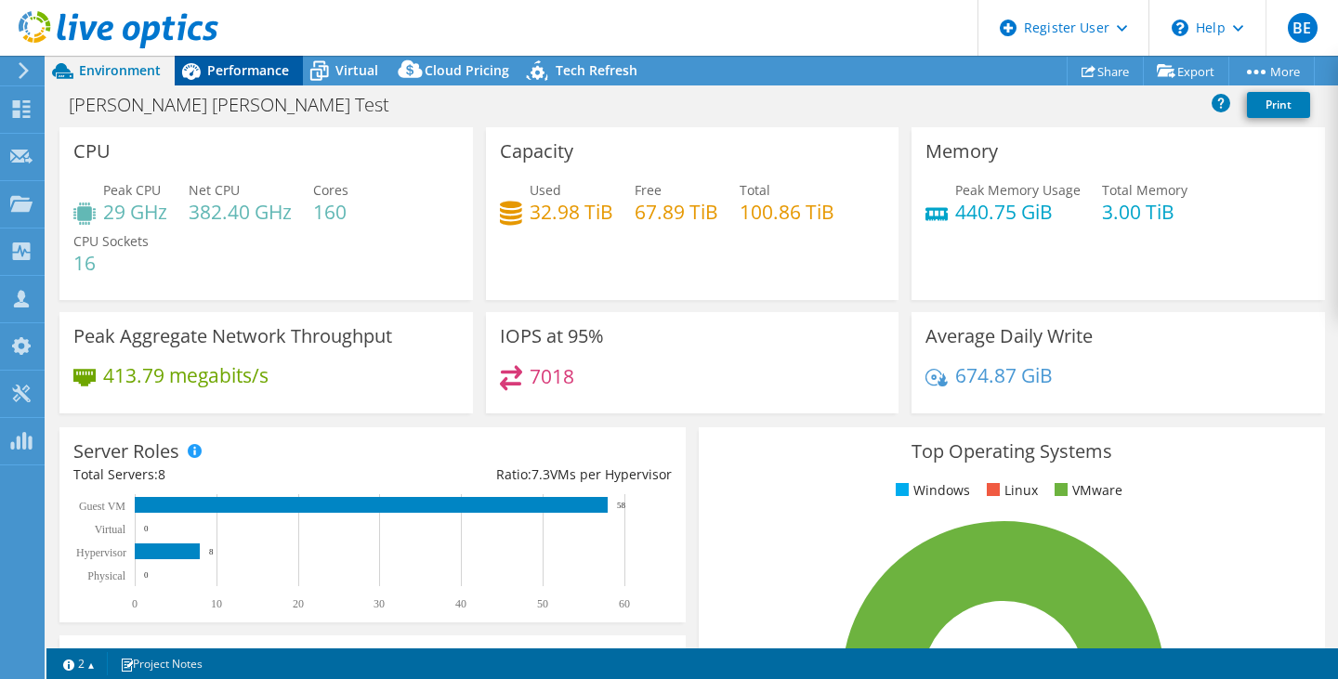
click at [263, 71] on span "Performance" at bounding box center [248, 70] width 82 height 18
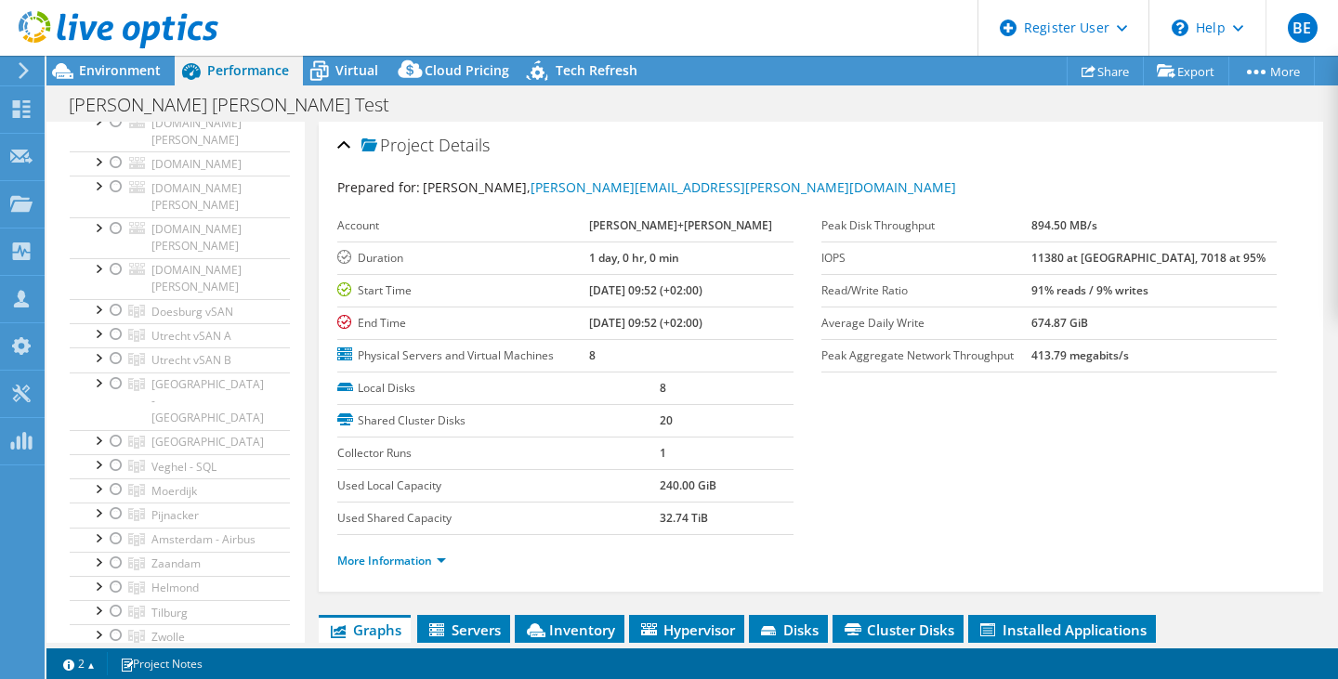
scroll to position [186, 0]
click at [98, 439] on div at bounding box center [97, 448] width 19 height 19
click at [180, 444] on span "Moerdijk" at bounding box center [174, 452] width 46 height 16
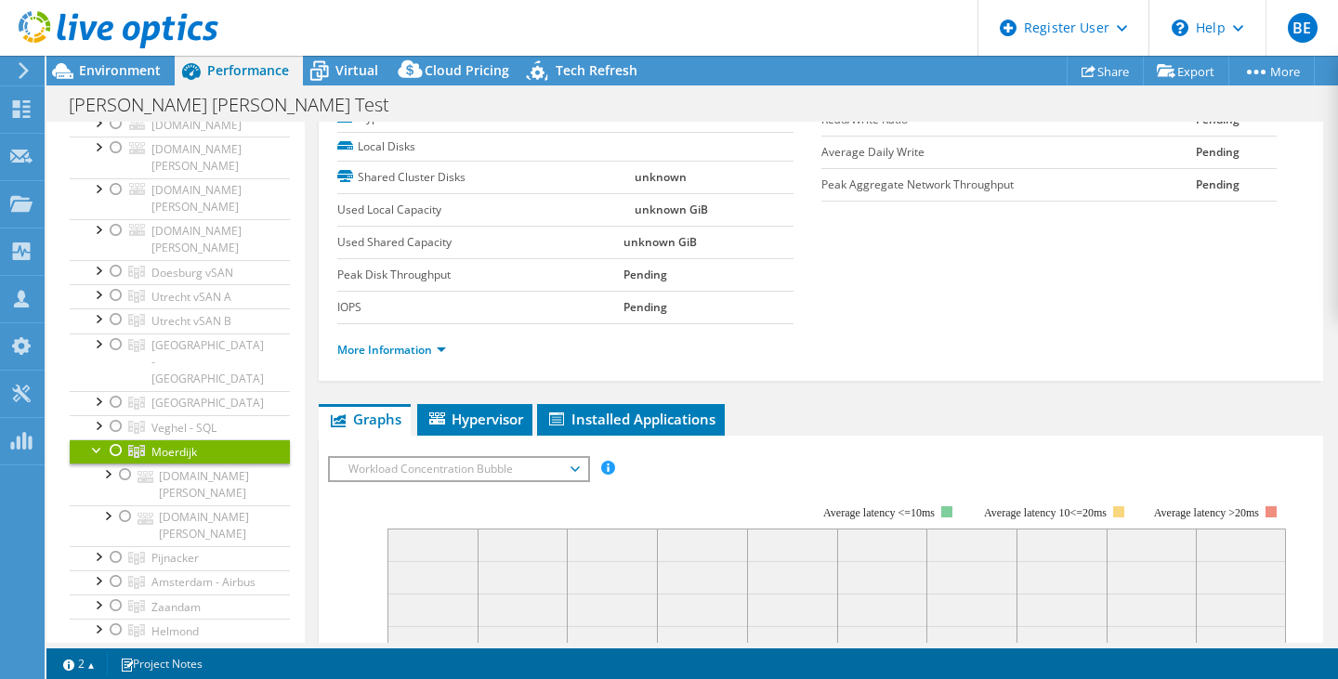
scroll to position [0, 0]
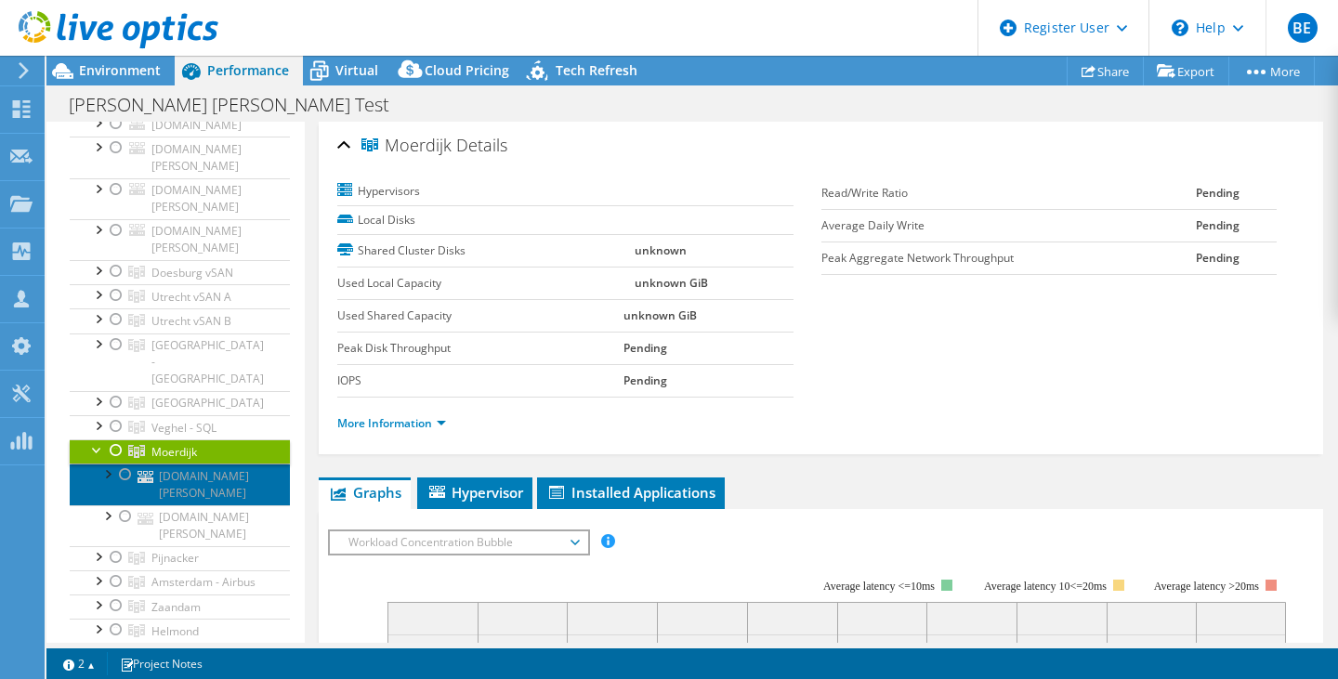
click at [248, 463] on link "[DOMAIN_NAME][PERSON_NAME]" at bounding box center [180, 483] width 220 height 41
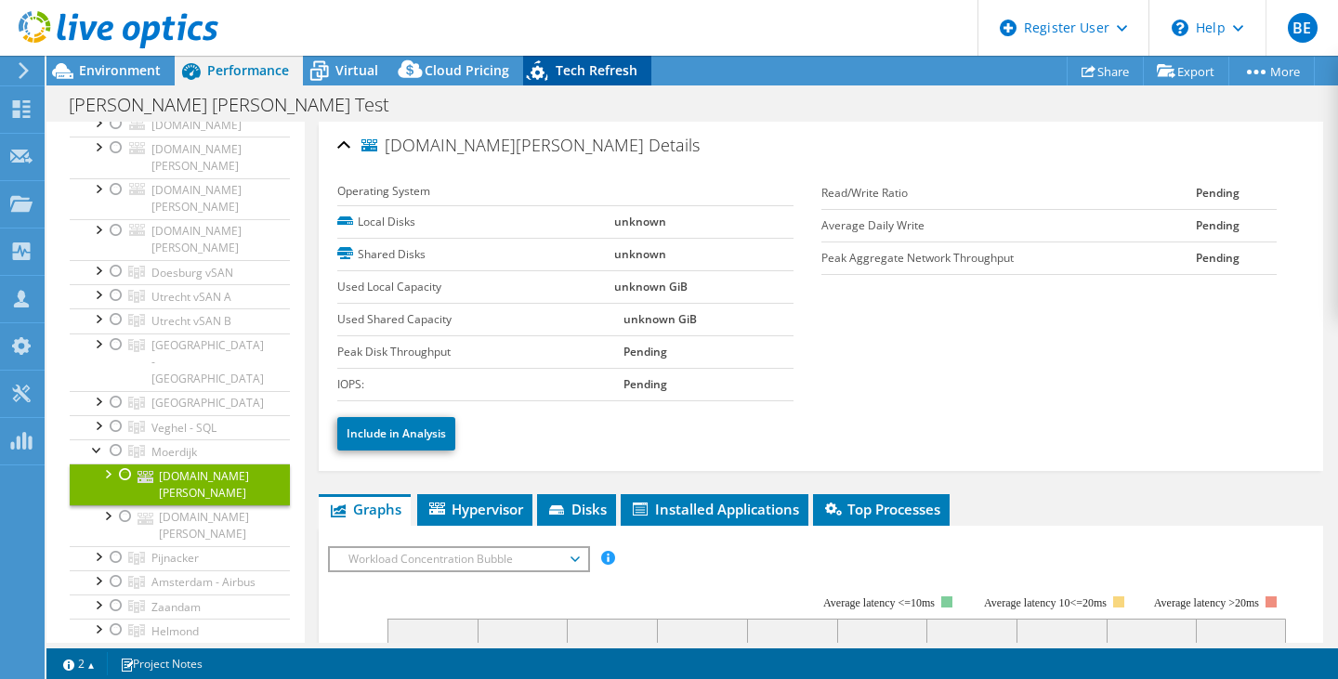
click at [600, 71] on span "Tech Refresh" at bounding box center [596, 70] width 82 height 18
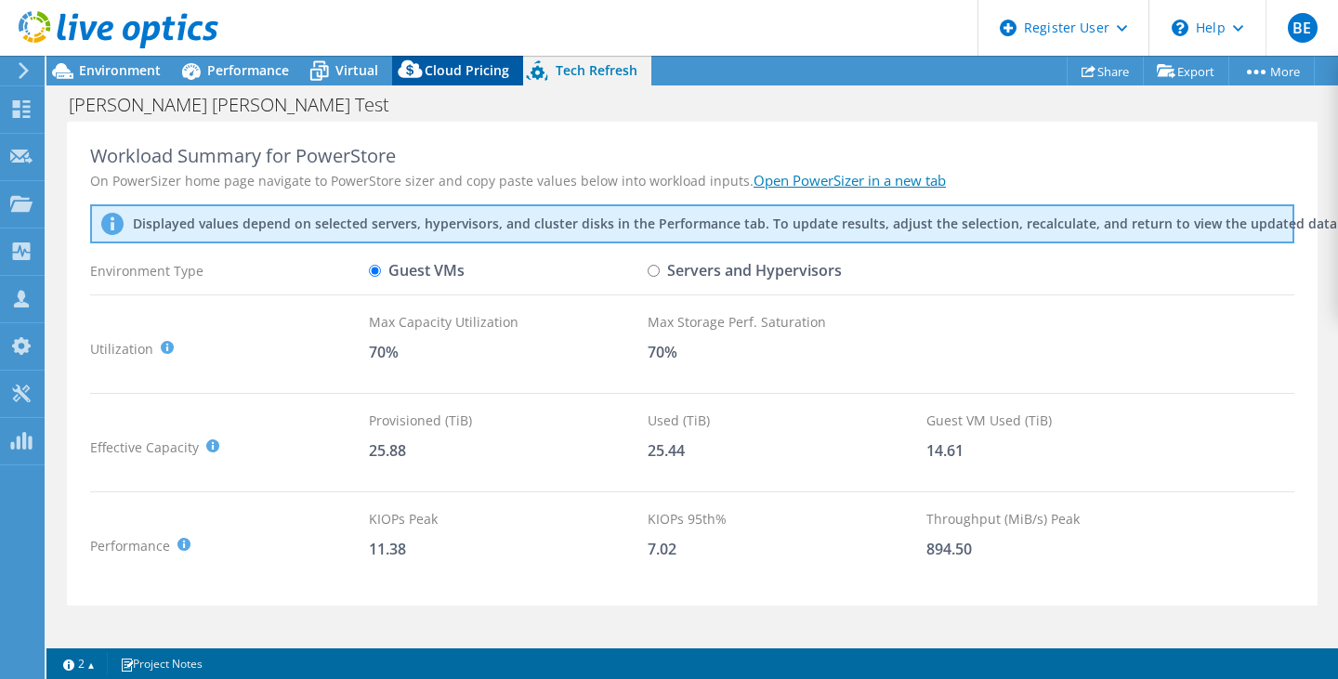
click at [463, 71] on span "Cloud Pricing" at bounding box center [466, 70] width 85 height 18
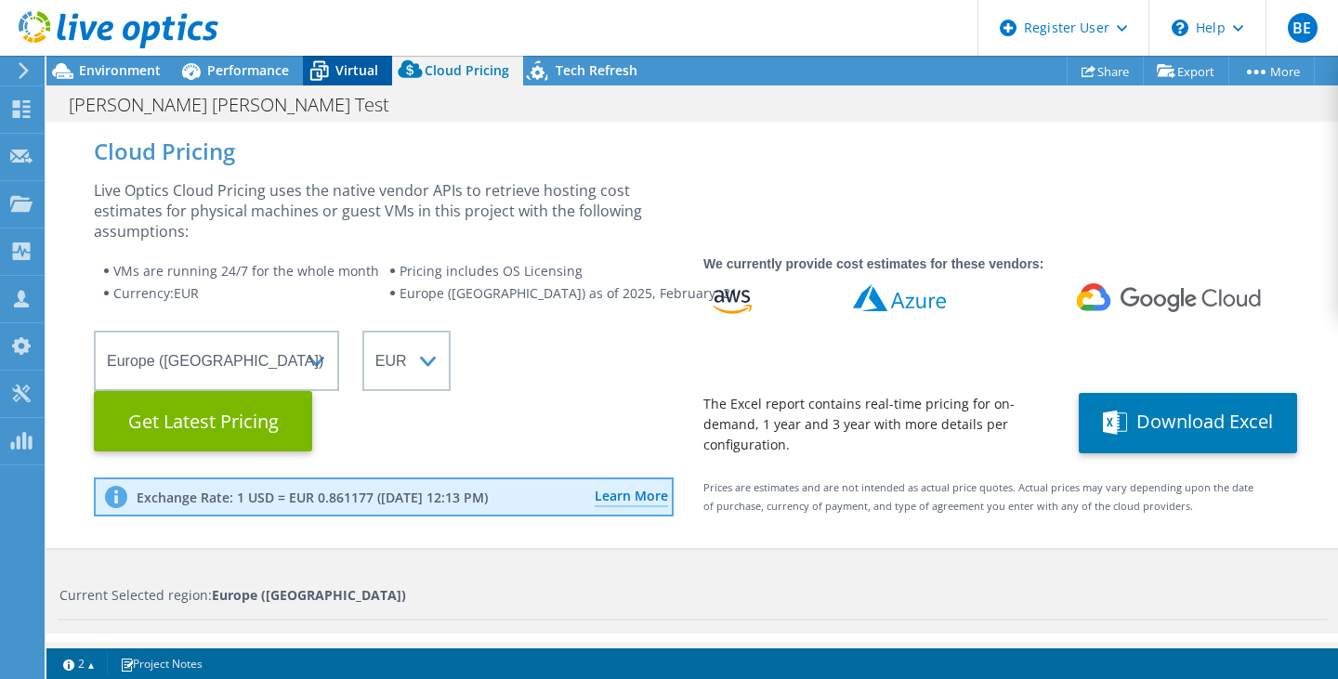
click at [346, 75] on span "Virtual" at bounding box center [356, 70] width 43 height 18
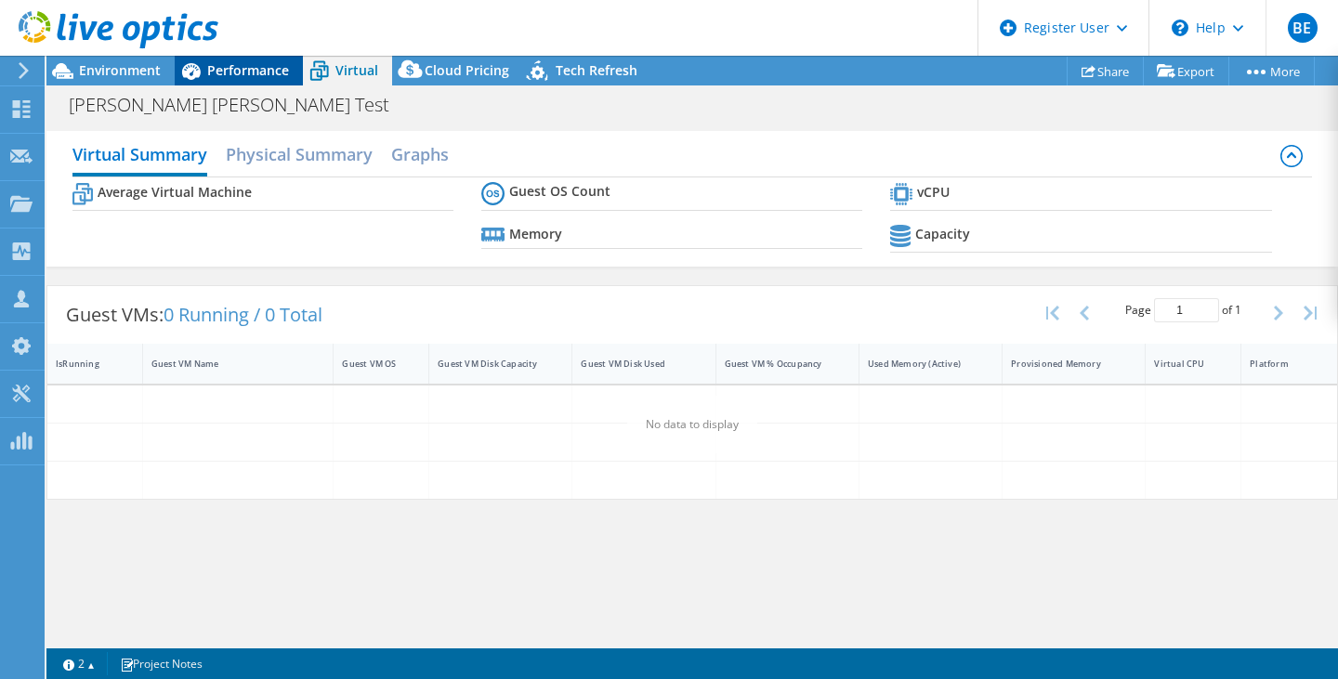
click at [265, 73] on span "Performance" at bounding box center [248, 70] width 82 height 18
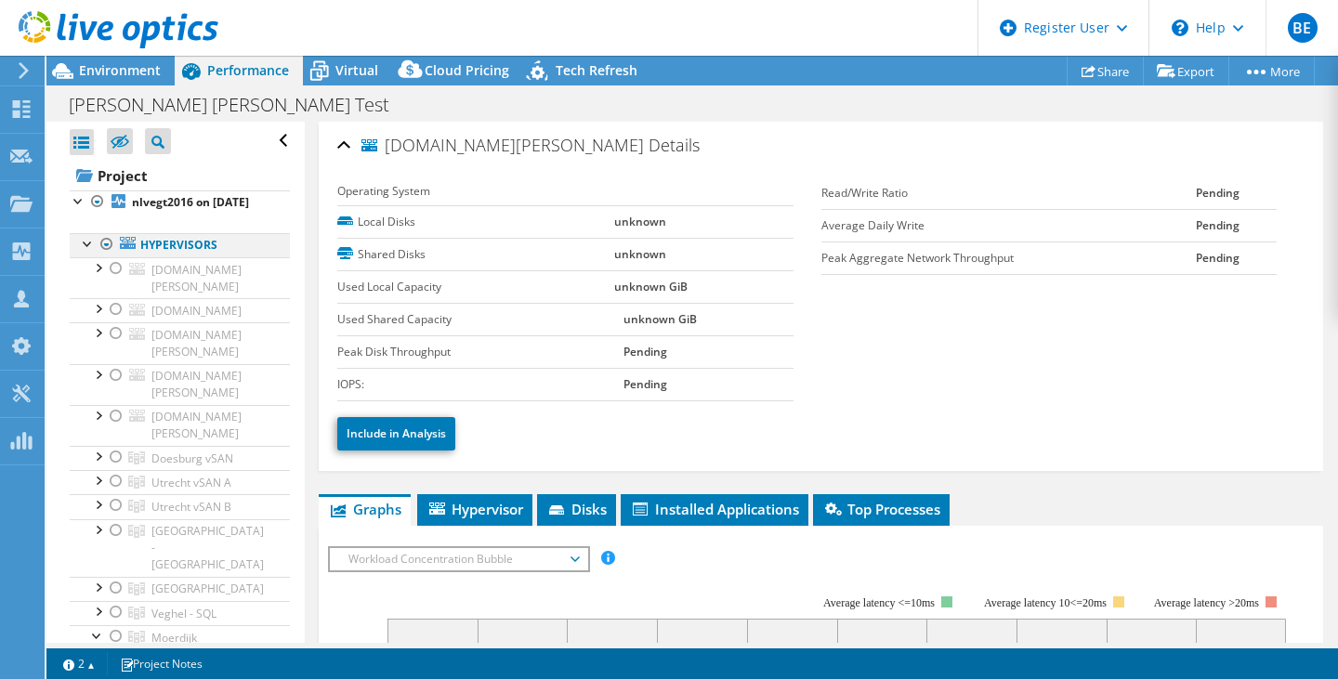
click at [107, 255] on div at bounding box center [107, 244] width 19 height 22
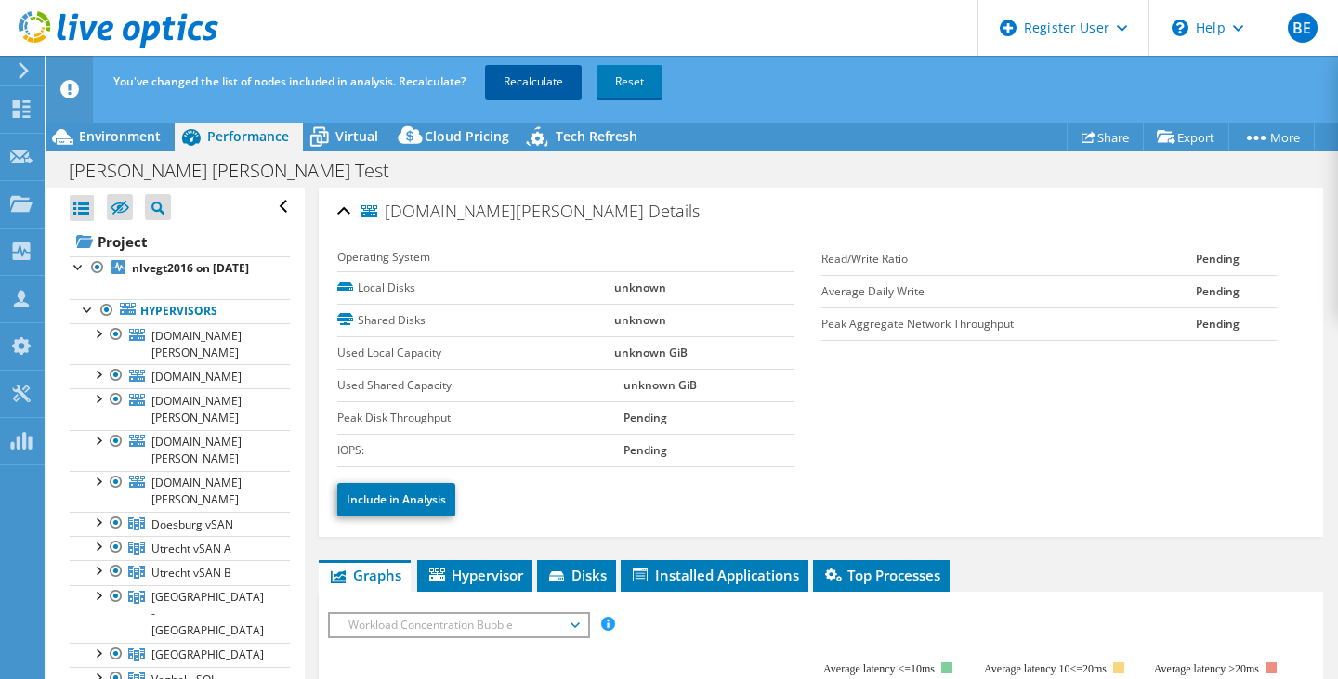
click at [548, 88] on link "Recalculate" at bounding box center [533, 81] width 97 height 33
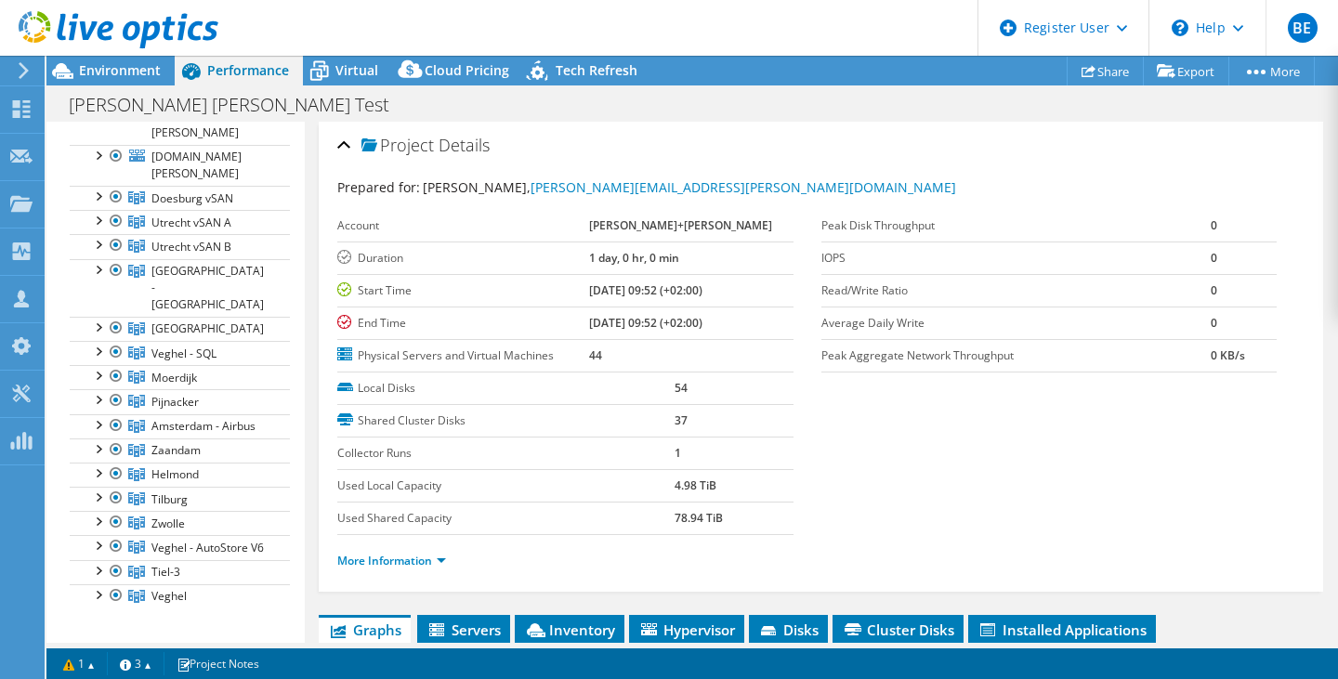
scroll to position [265, 0]
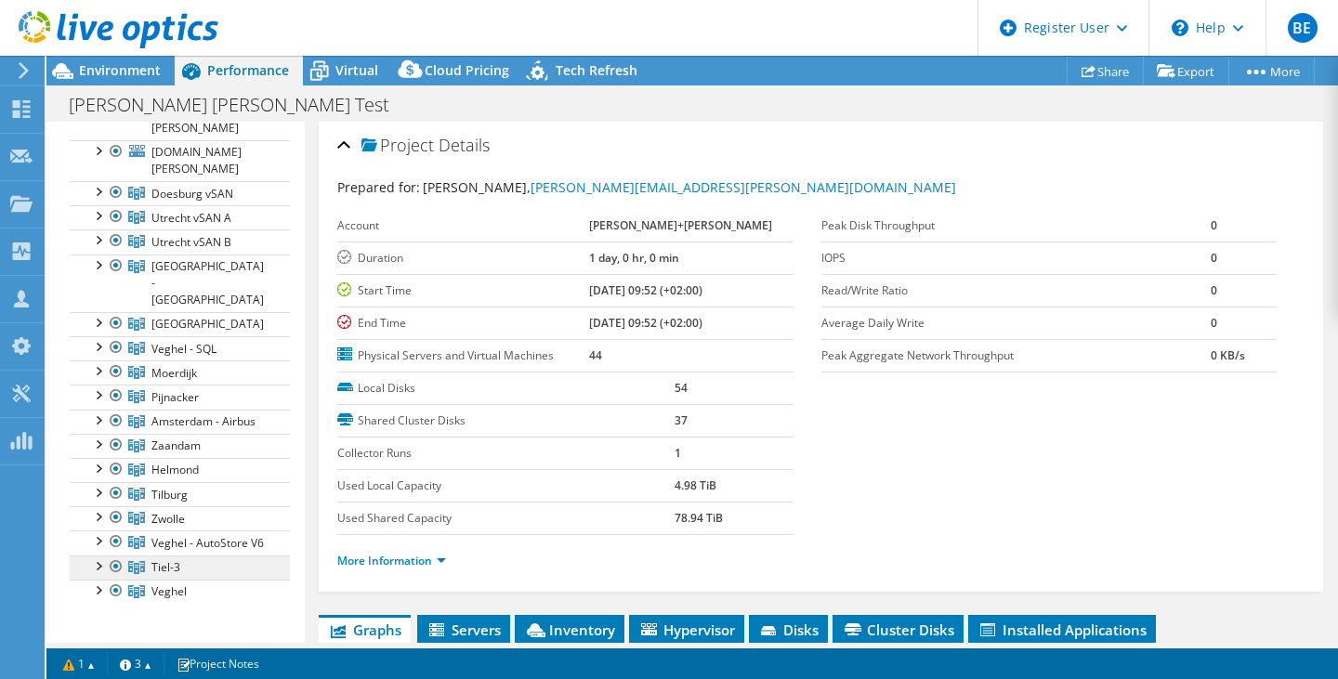
click at [143, 561] on icon at bounding box center [136, 567] width 17 height 13
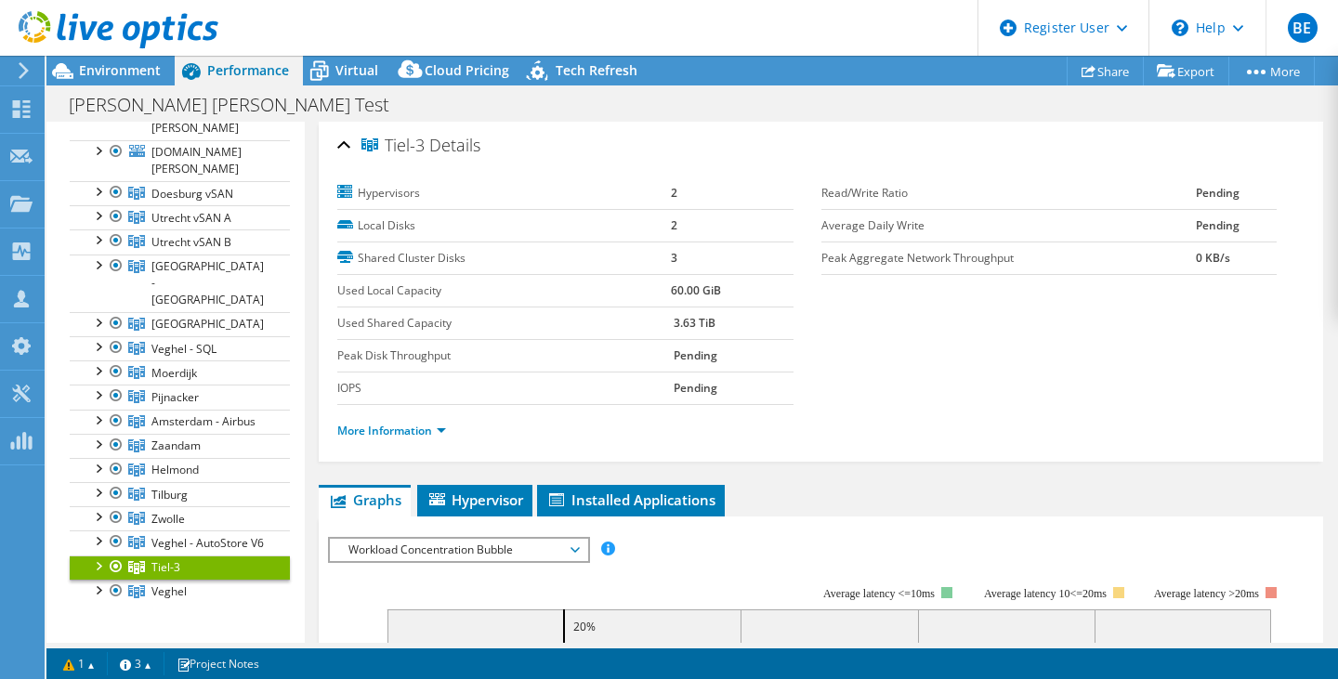
click at [93, 555] on div at bounding box center [97, 564] width 19 height 19
click at [201, 555] on link "Tiel-3" at bounding box center [180, 567] width 220 height 24
drag, startPoint x: 724, startPoint y: 320, endPoint x: 639, endPoint y: 296, distance: 88.8
click at [639, 296] on section "Hypervisors 2 Local Disks 2 Shared Cluster Disks 3 Used Local Capacity 60.00 Gi…" at bounding box center [579, 291] width 484 height 228
click at [183, 511] on span "Zwolle" at bounding box center [167, 519] width 33 height 16
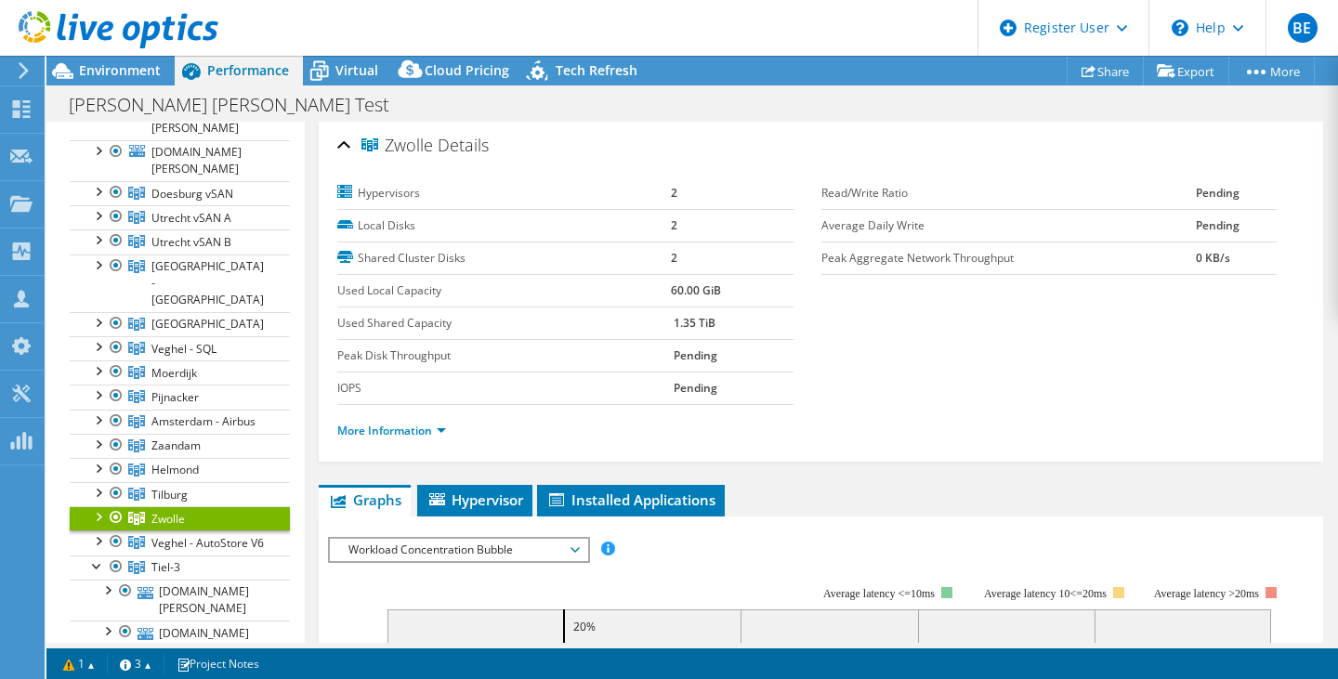
click at [98, 506] on div at bounding box center [97, 515] width 19 height 19
click at [189, 506] on link "Zwolle" at bounding box center [180, 518] width 220 height 24
click at [228, 506] on link "Zwolle" at bounding box center [180, 518] width 220 height 24
click at [99, 458] on div at bounding box center [97, 467] width 19 height 19
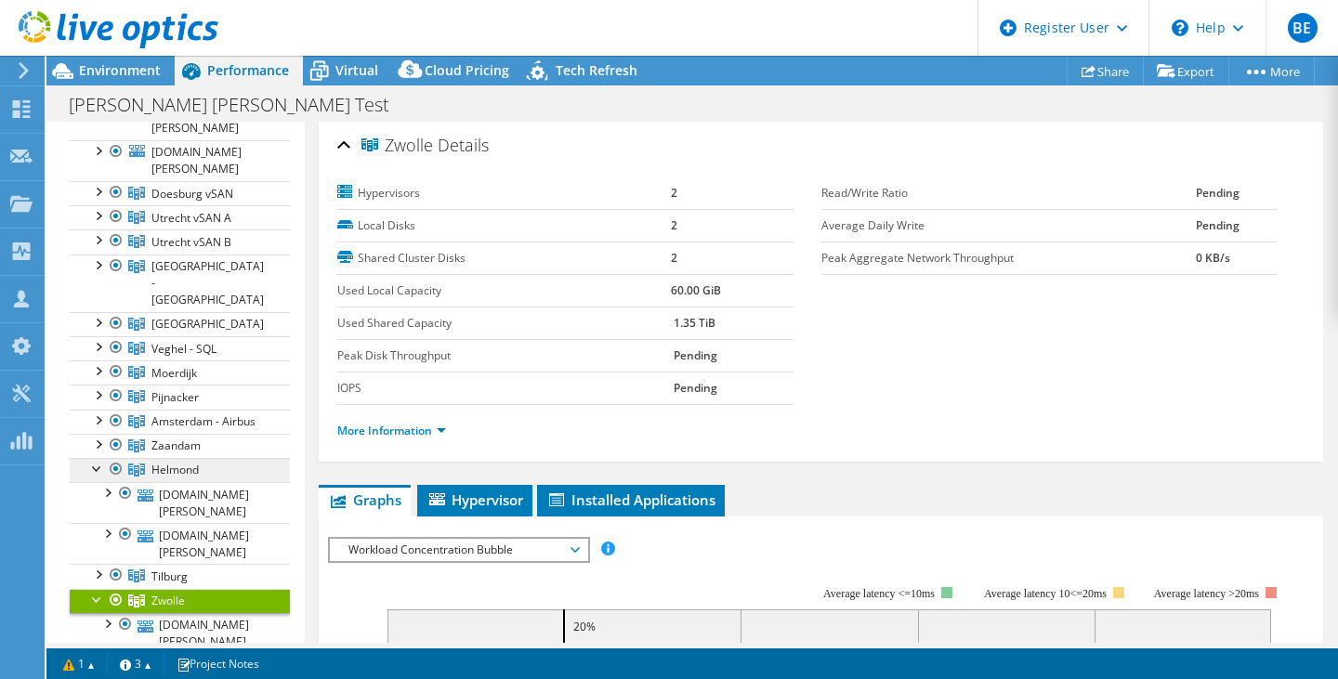
click at [197, 462] on span "Helmond" at bounding box center [174, 470] width 47 height 16
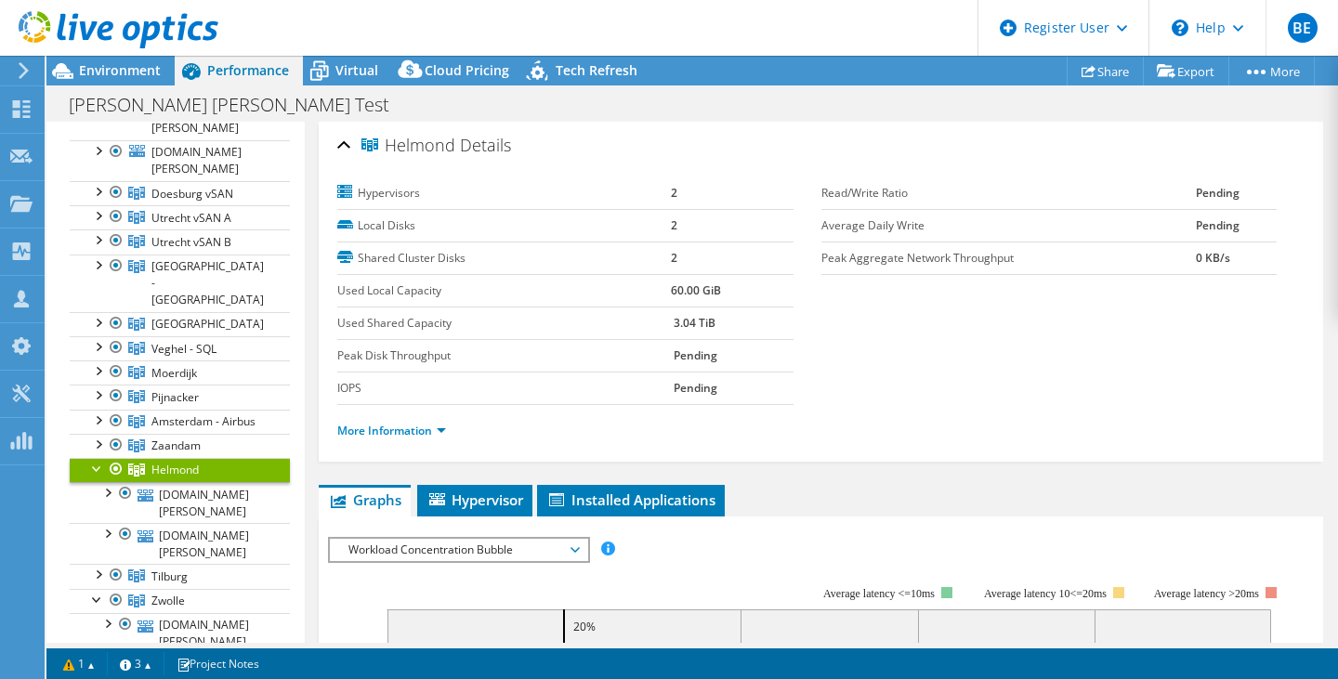
click at [197, 462] on span "Helmond" at bounding box center [174, 470] width 47 height 16
click at [97, 410] on div at bounding box center [97, 419] width 19 height 19
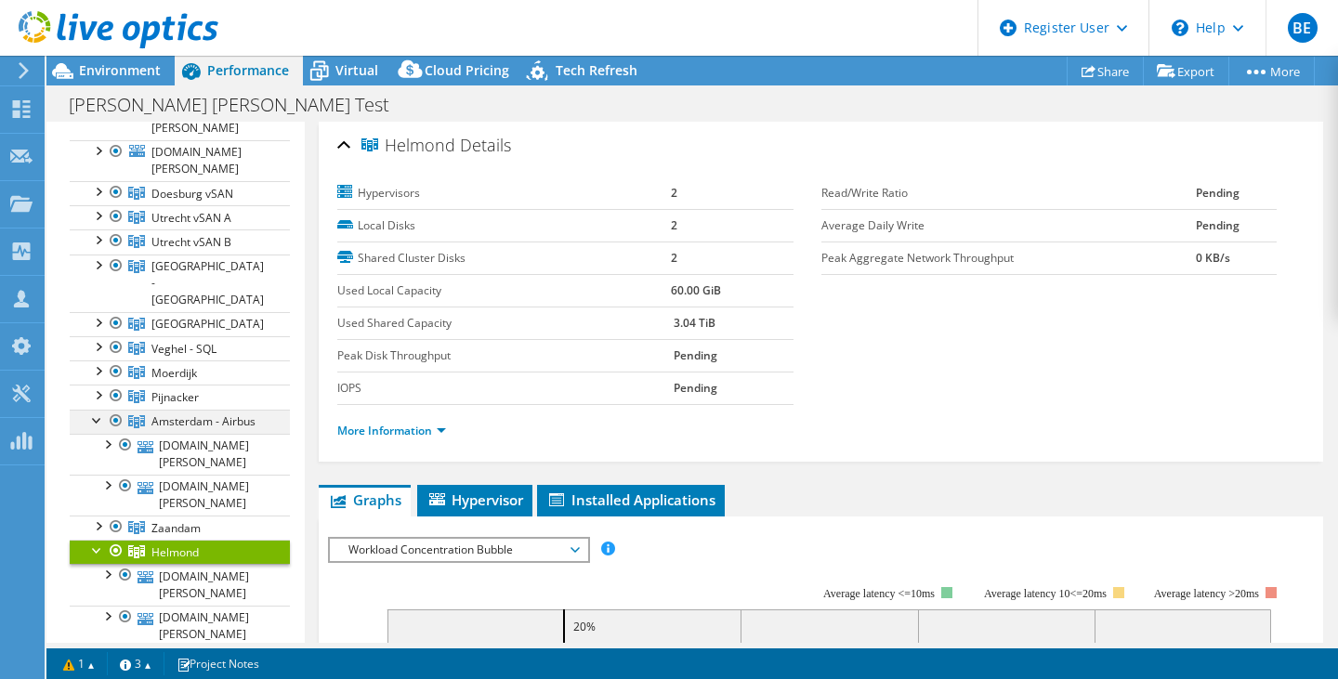
click at [99, 410] on div at bounding box center [97, 419] width 19 height 19
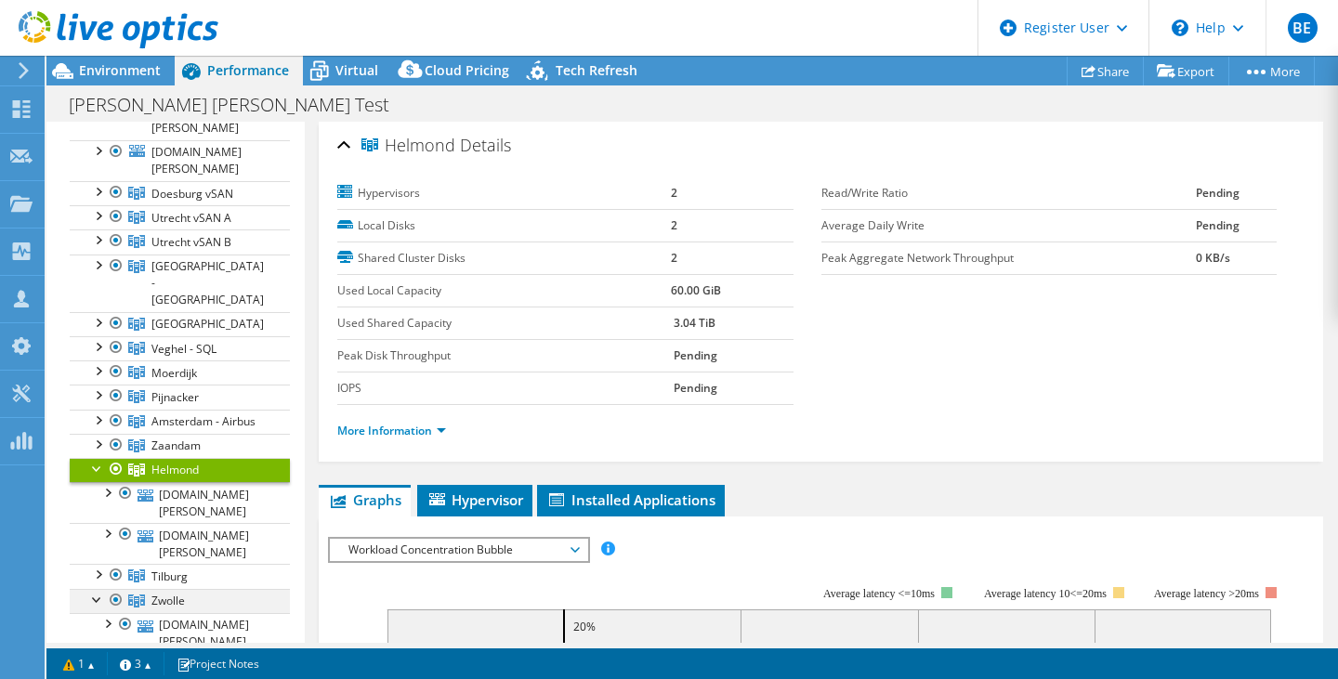
click at [94, 589] on div at bounding box center [97, 598] width 19 height 19
click at [94, 458] on div at bounding box center [97, 467] width 19 height 19
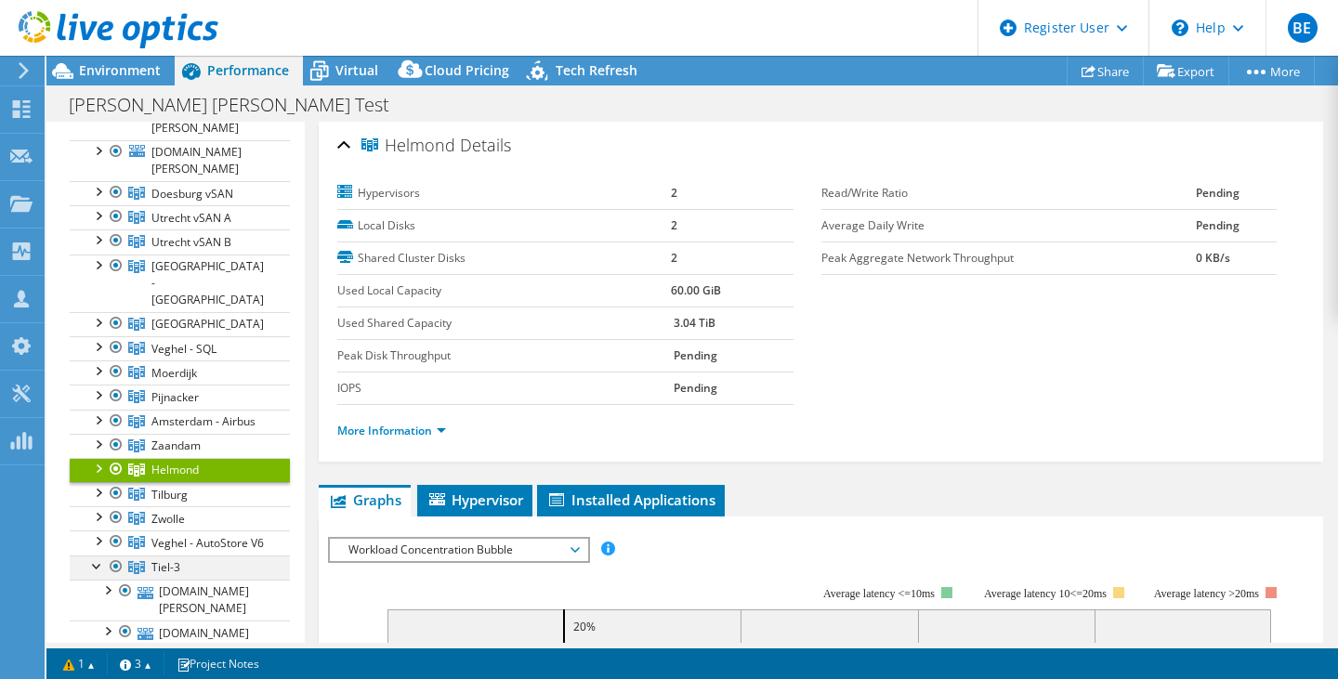
click at [93, 555] on div at bounding box center [97, 564] width 19 height 19
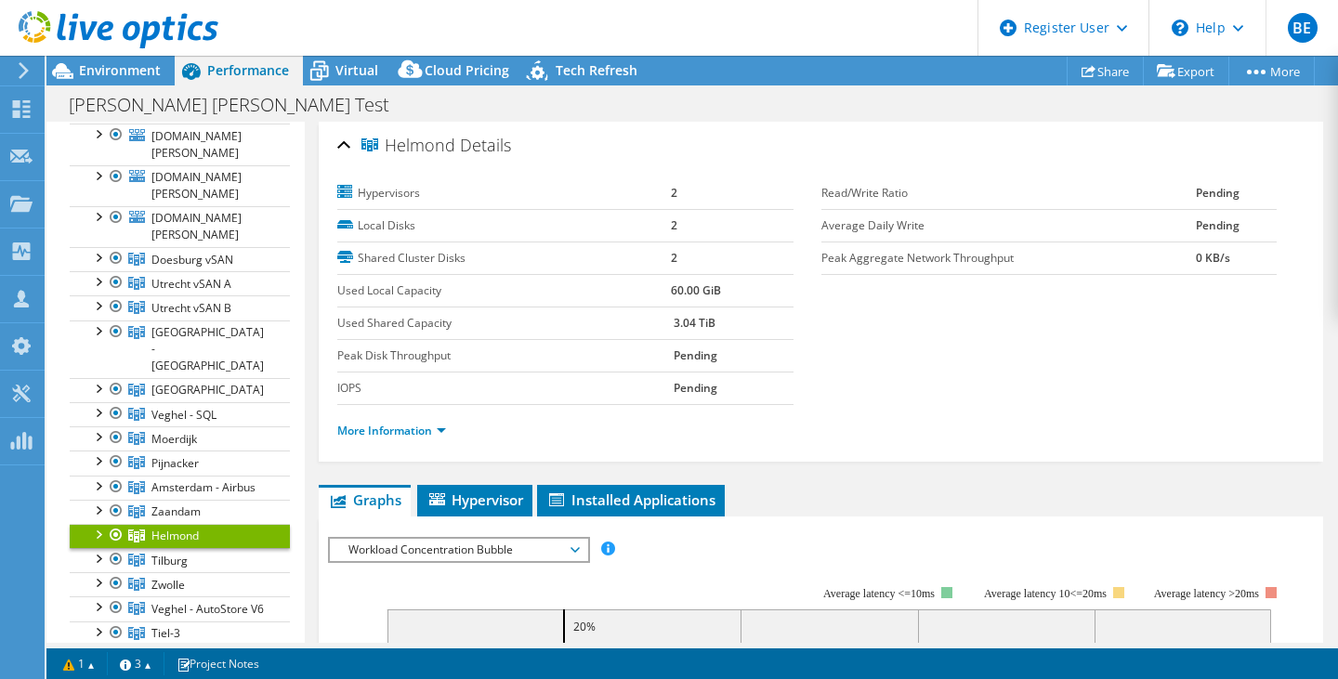
scroll to position [212, 0]
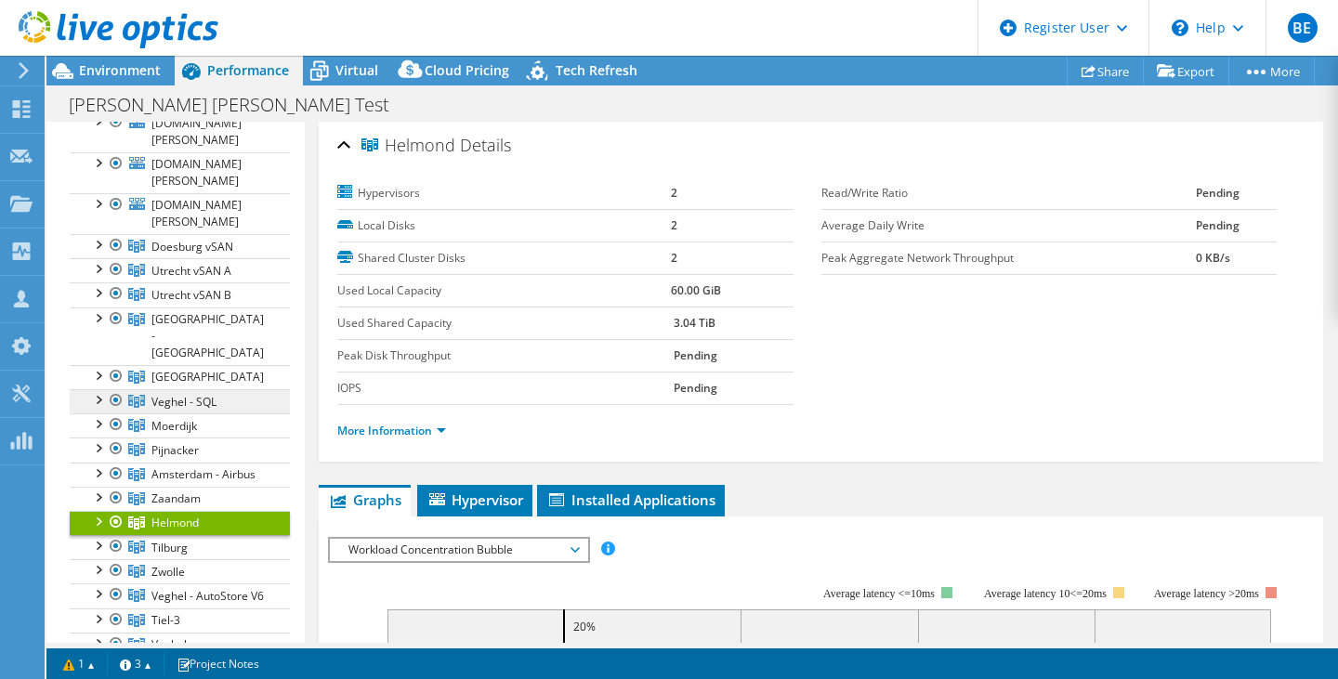
click at [202, 394] on span "Veghel - SQL" at bounding box center [183, 402] width 65 height 16
